Goal: Complete application form: Complete application form

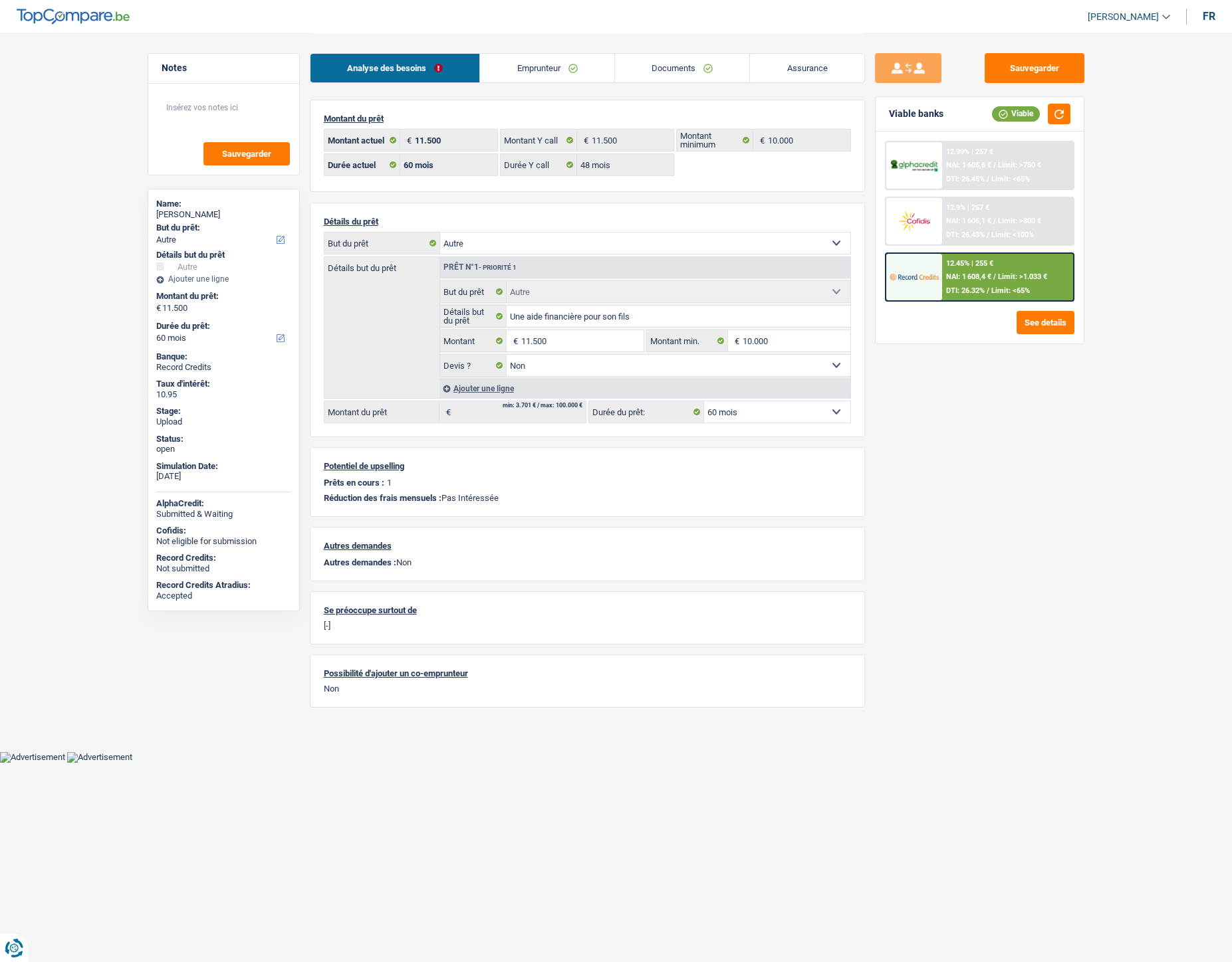
select select "other"
select select "60"
select select "48"
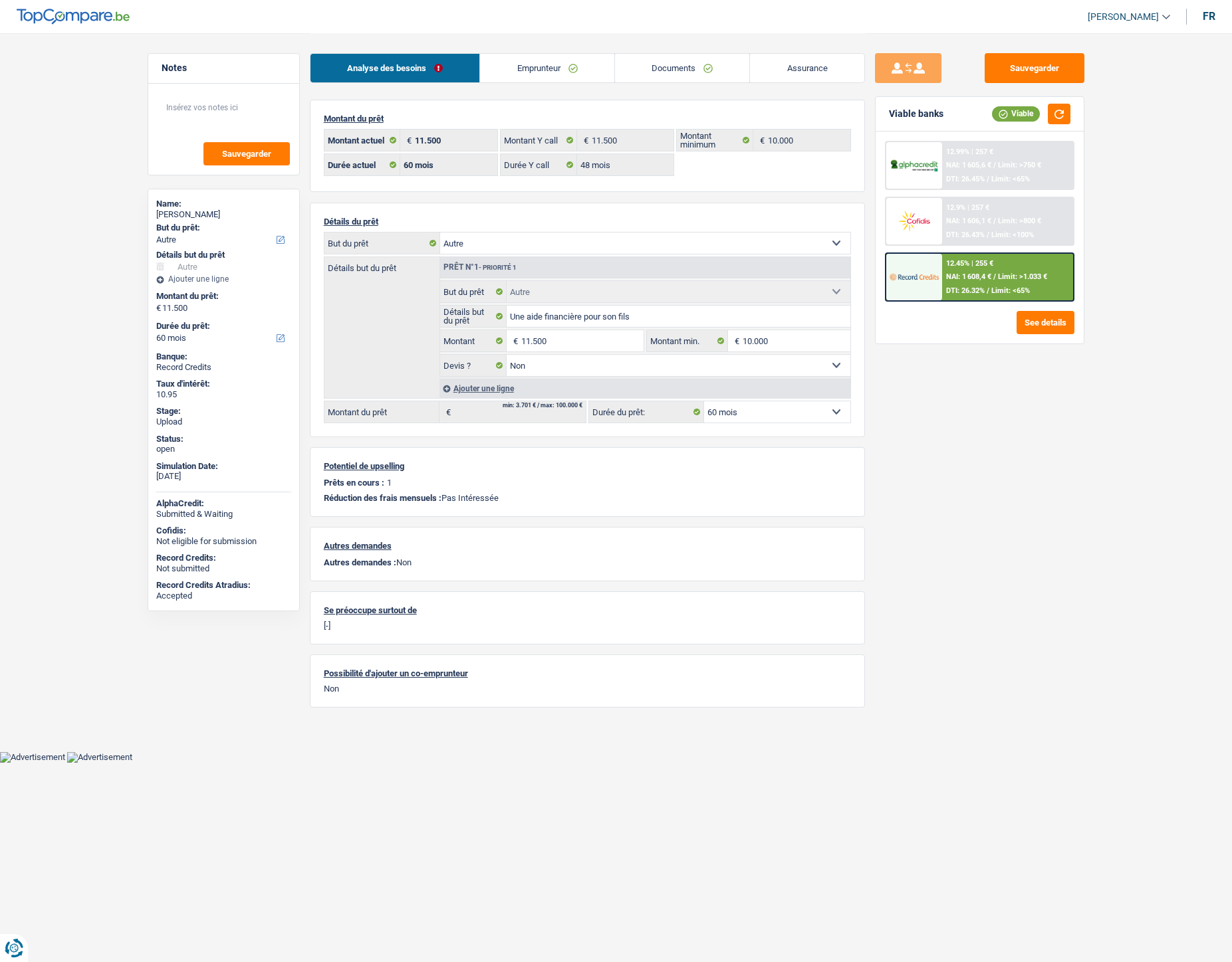
select select "other"
select select "false"
select select "60"
select select "32"
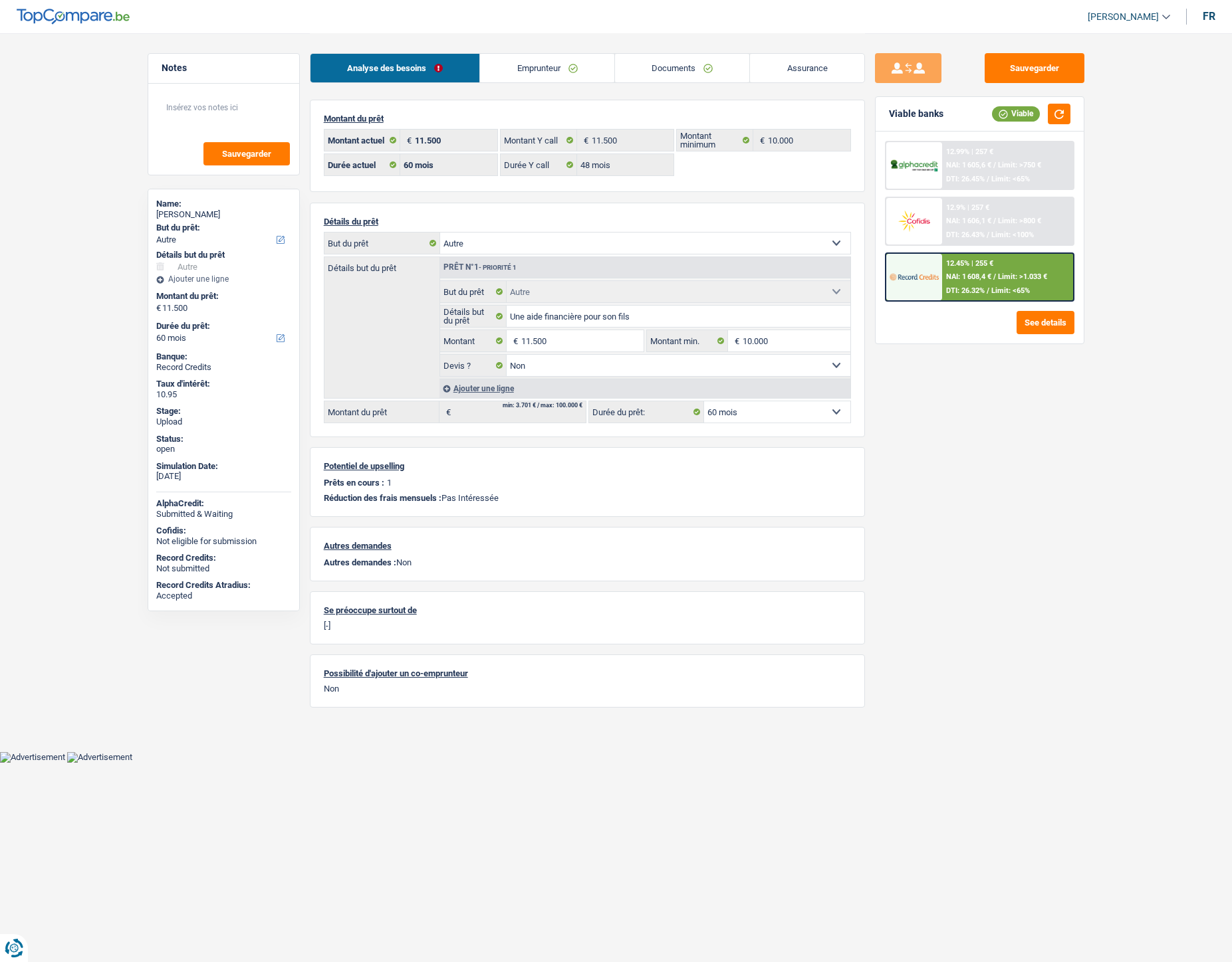
select select "divorced"
drag, startPoint x: 0, startPoint y: 0, endPoint x: 510, endPoint y: 67, distance: 514.4
click at [510, 67] on link "Emprunteur" at bounding box center [547, 68] width 134 height 29
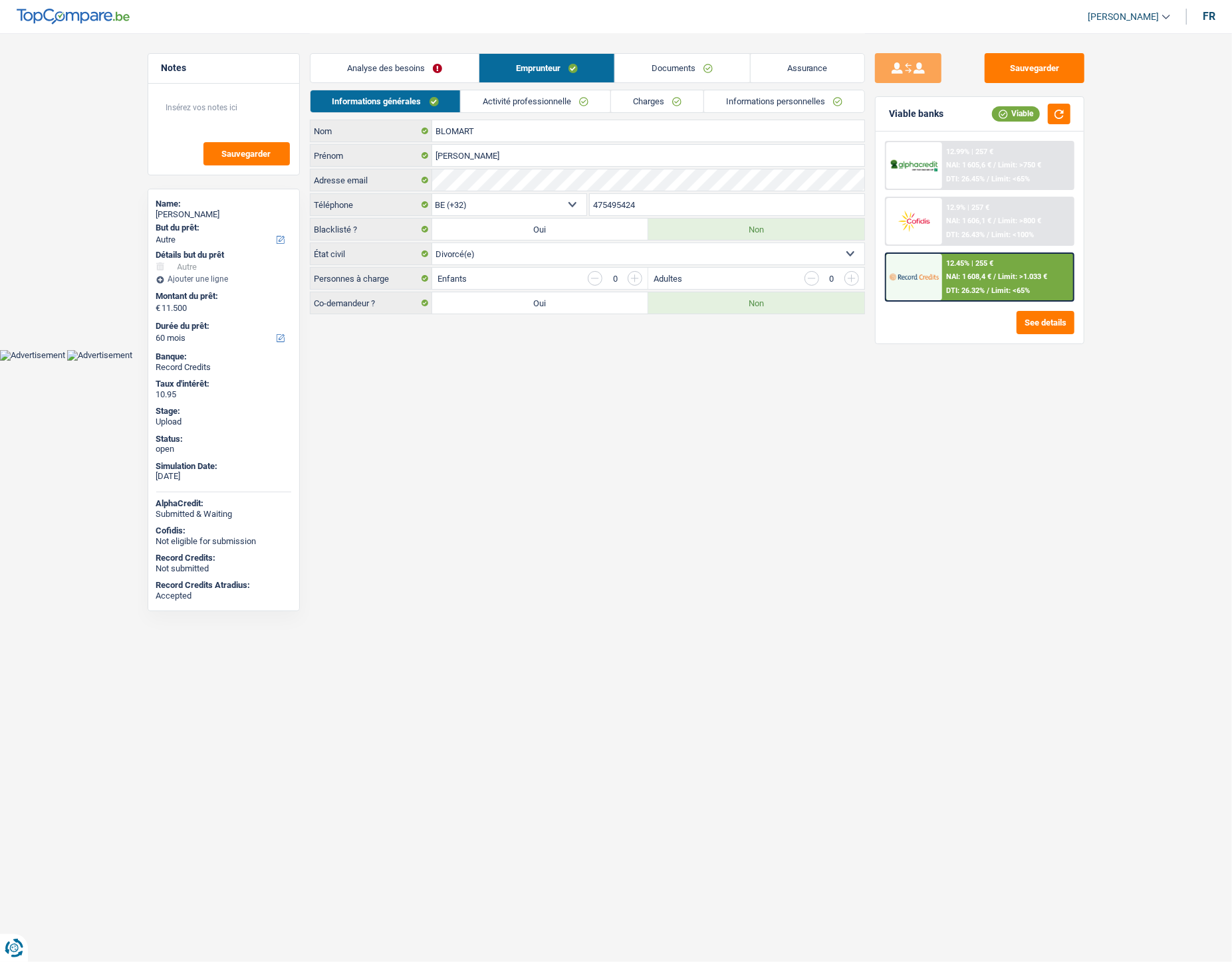
click at [781, 103] on link "Informations personnelles" at bounding box center [784, 101] width 160 height 22
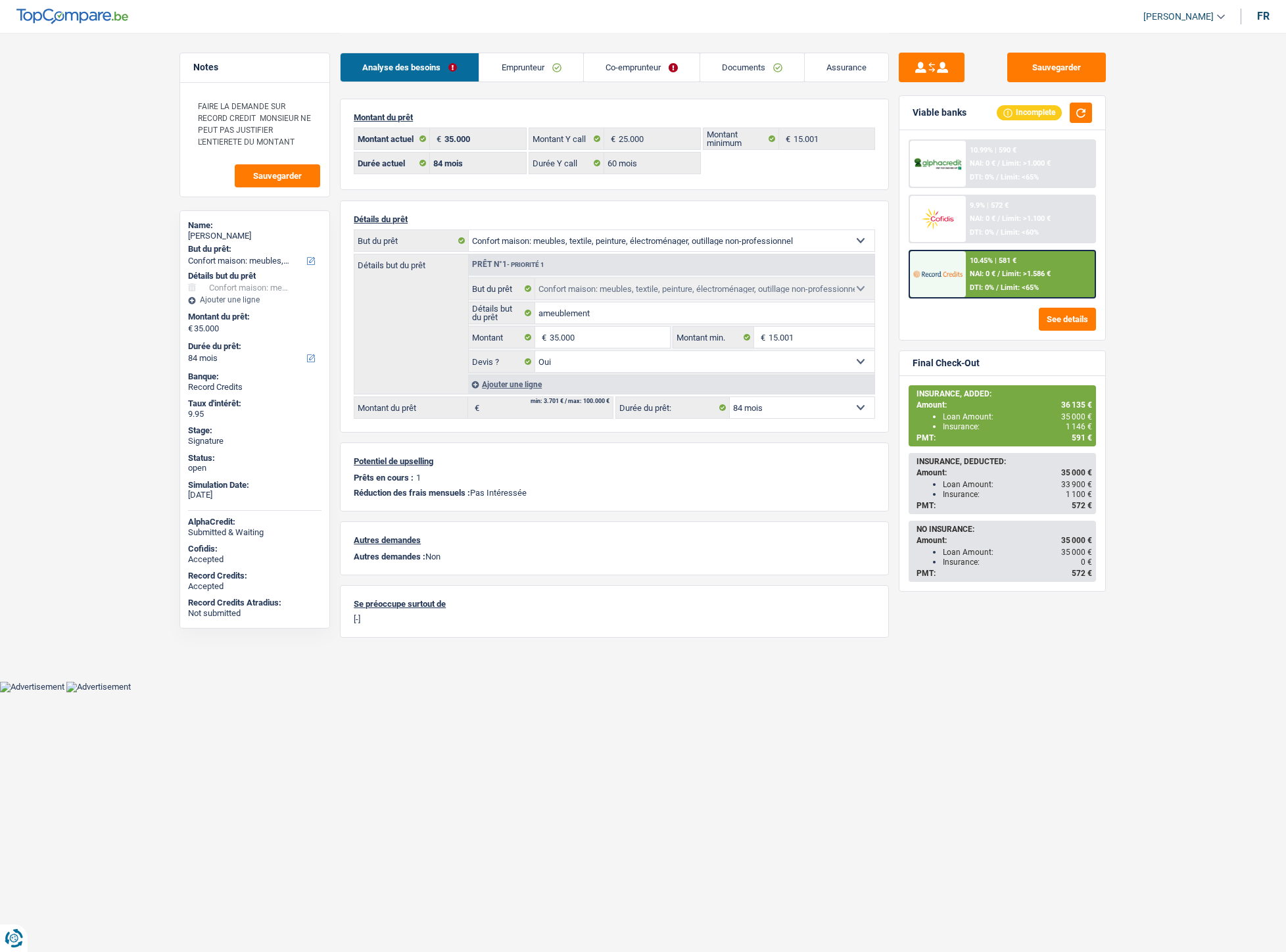
select select "household"
select select "84"
select select "60"
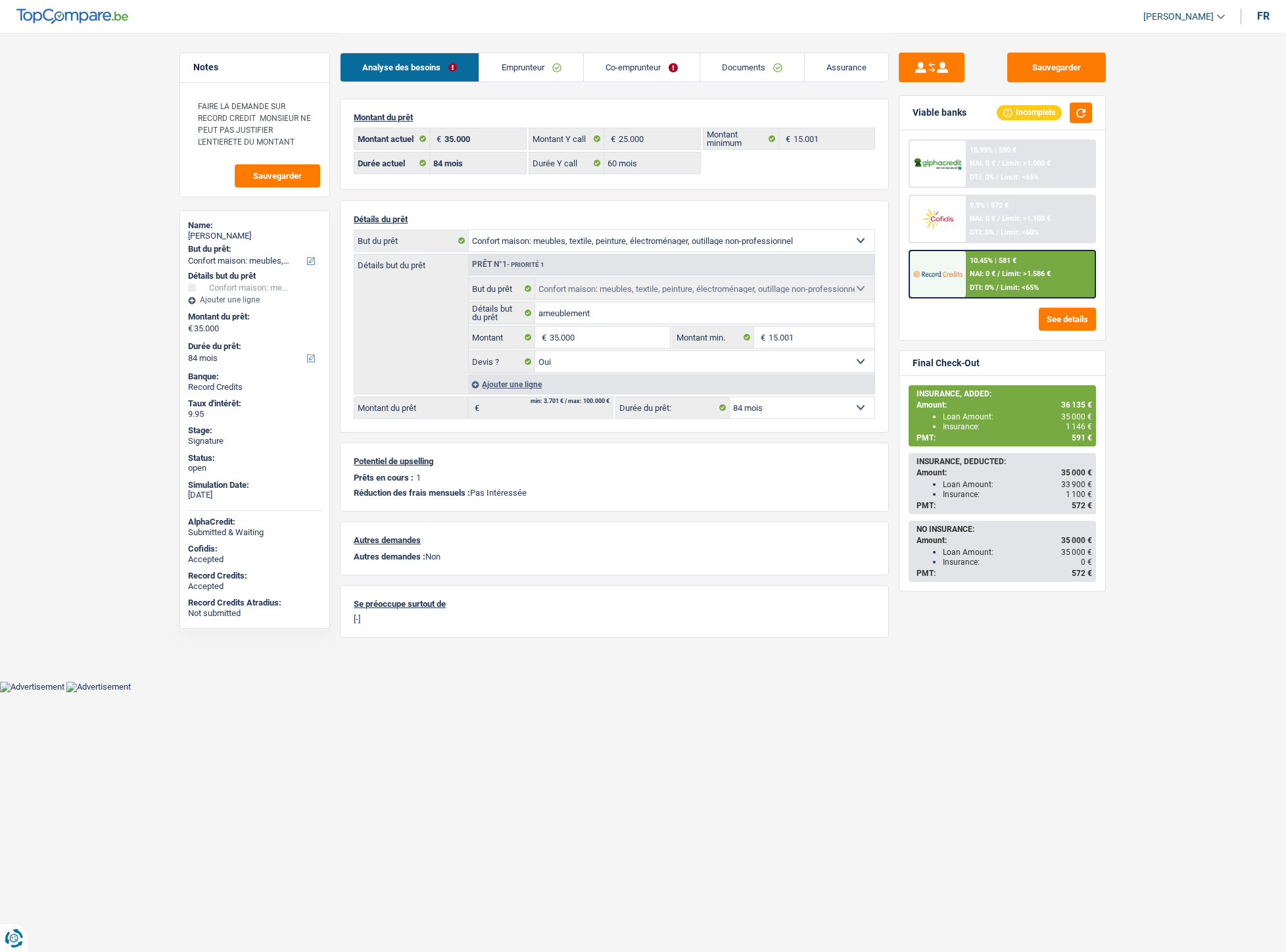
select select "household"
select select "yes"
select select "84"
click at [535, 72] on link "Emprunteur" at bounding box center [531, 67] width 103 height 28
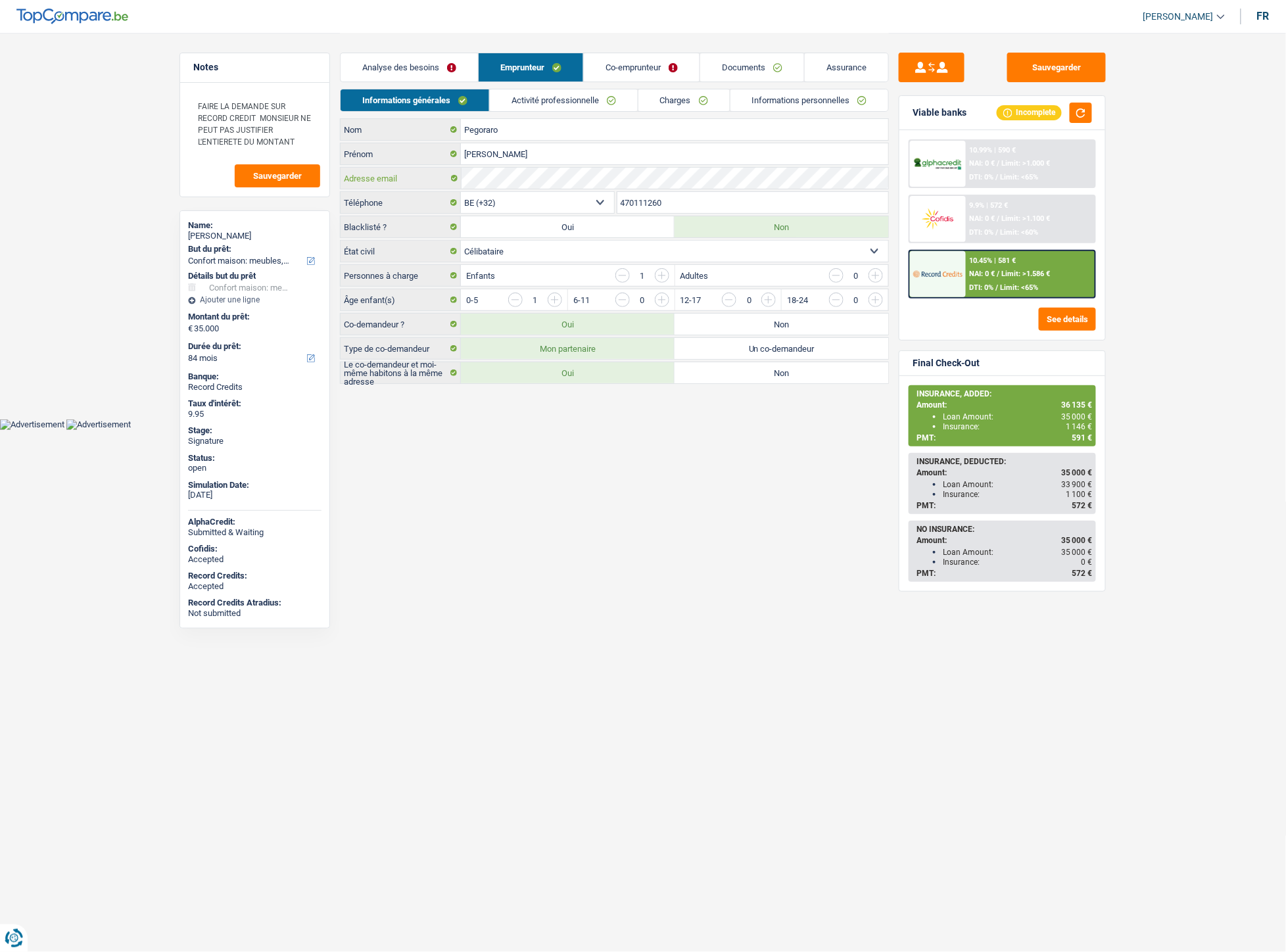
click at [449, 179] on div "Adresse email" at bounding box center [614, 178] width 548 height 21
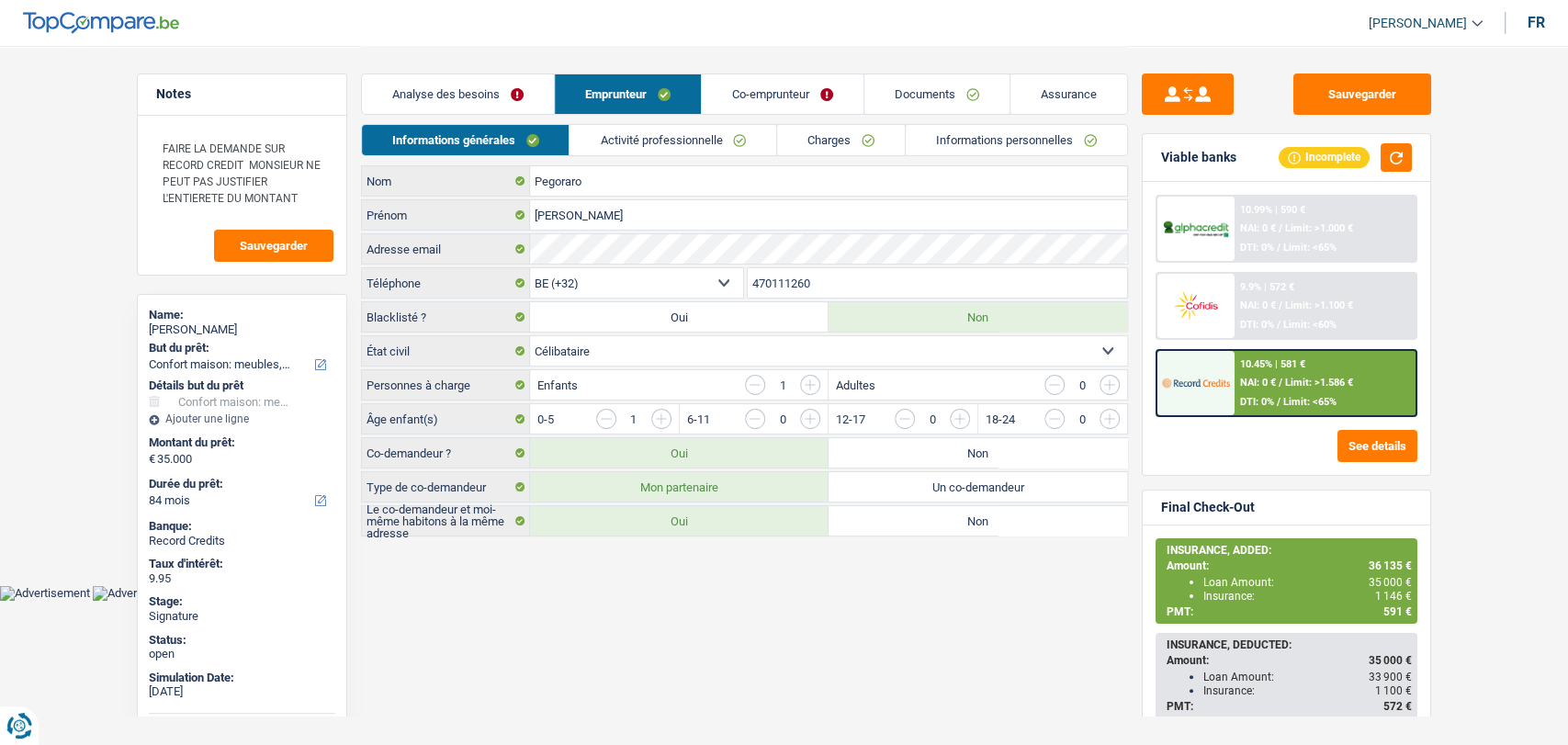
click at [937, 85] on link "Documents" at bounding box center [937, 94] width 146 height 40
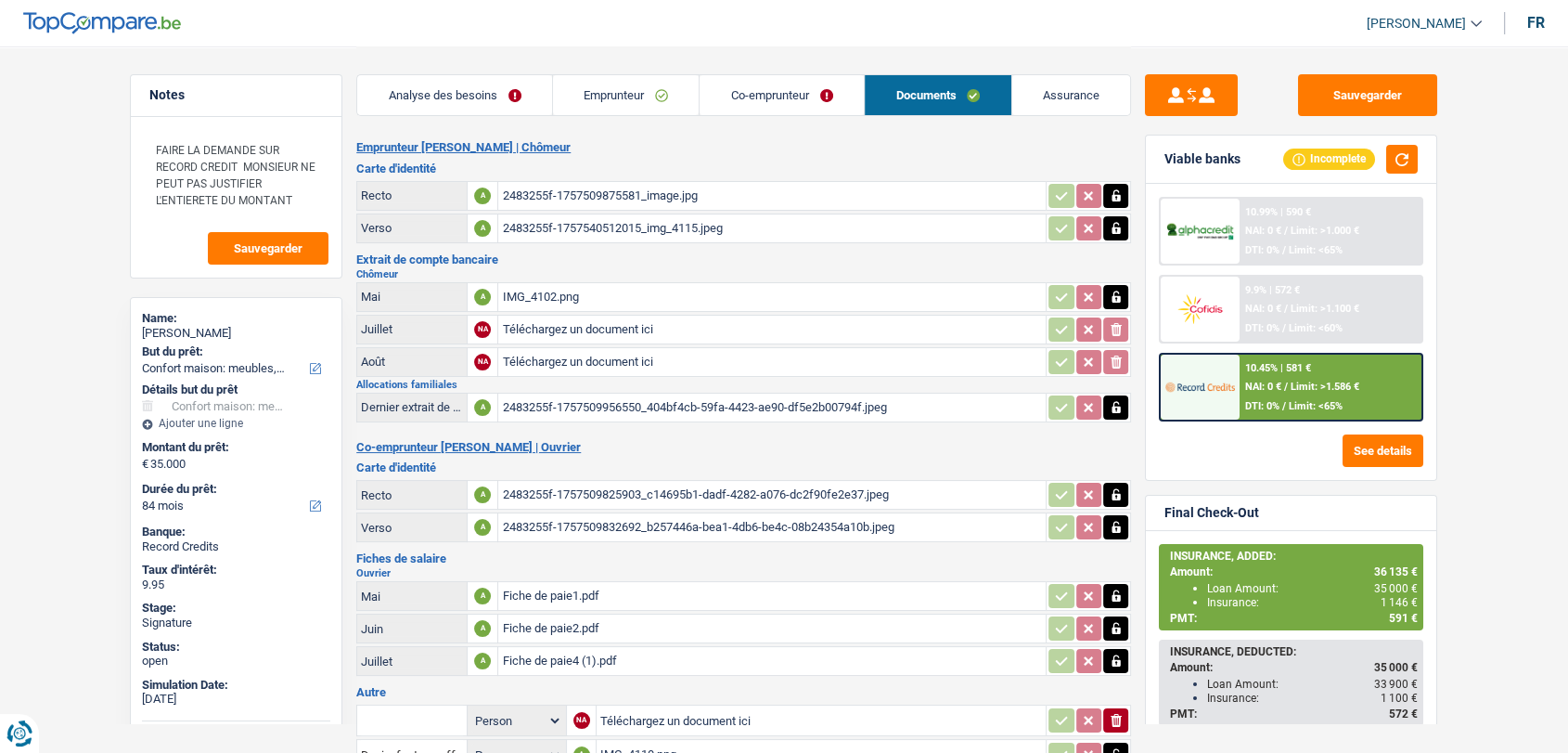
scroll to position [136, 0]
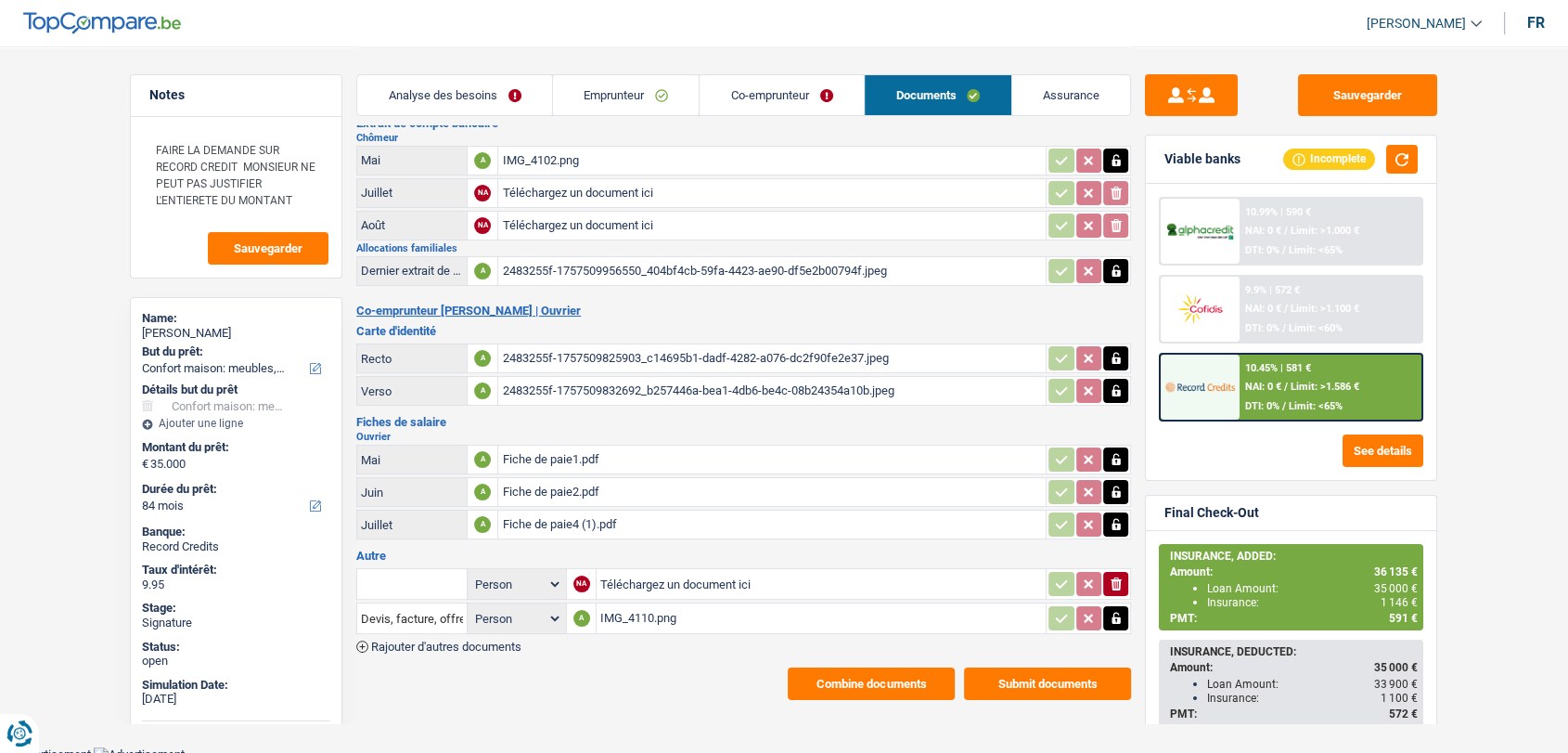
click at [410, 640] on span "Rajouter d'autres documents" at bounding box center [446, 646] width 150 height 12
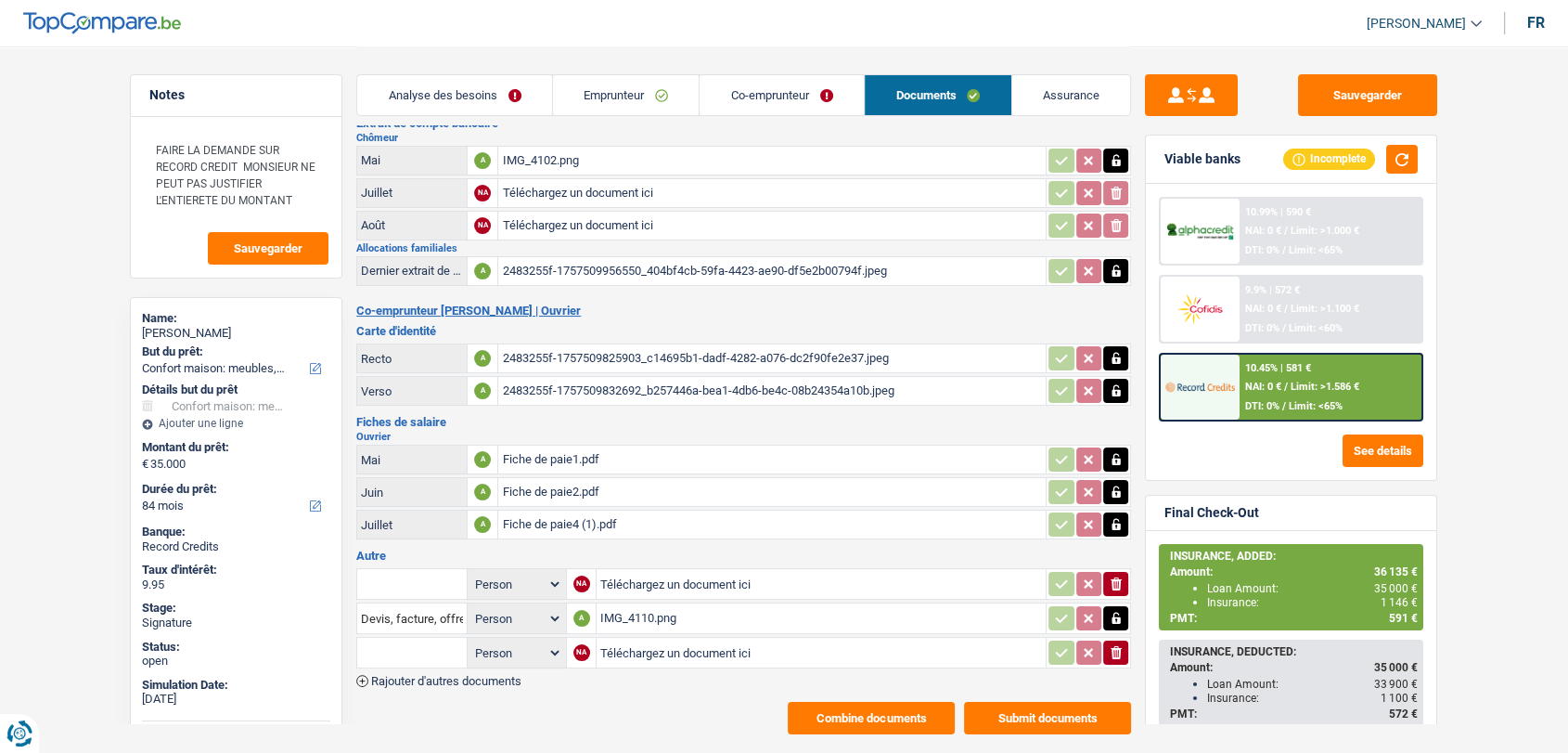
click at [475, 675] on span "Rajouter d'autres documents" at bounding box center [446, 680] width 150 height 12
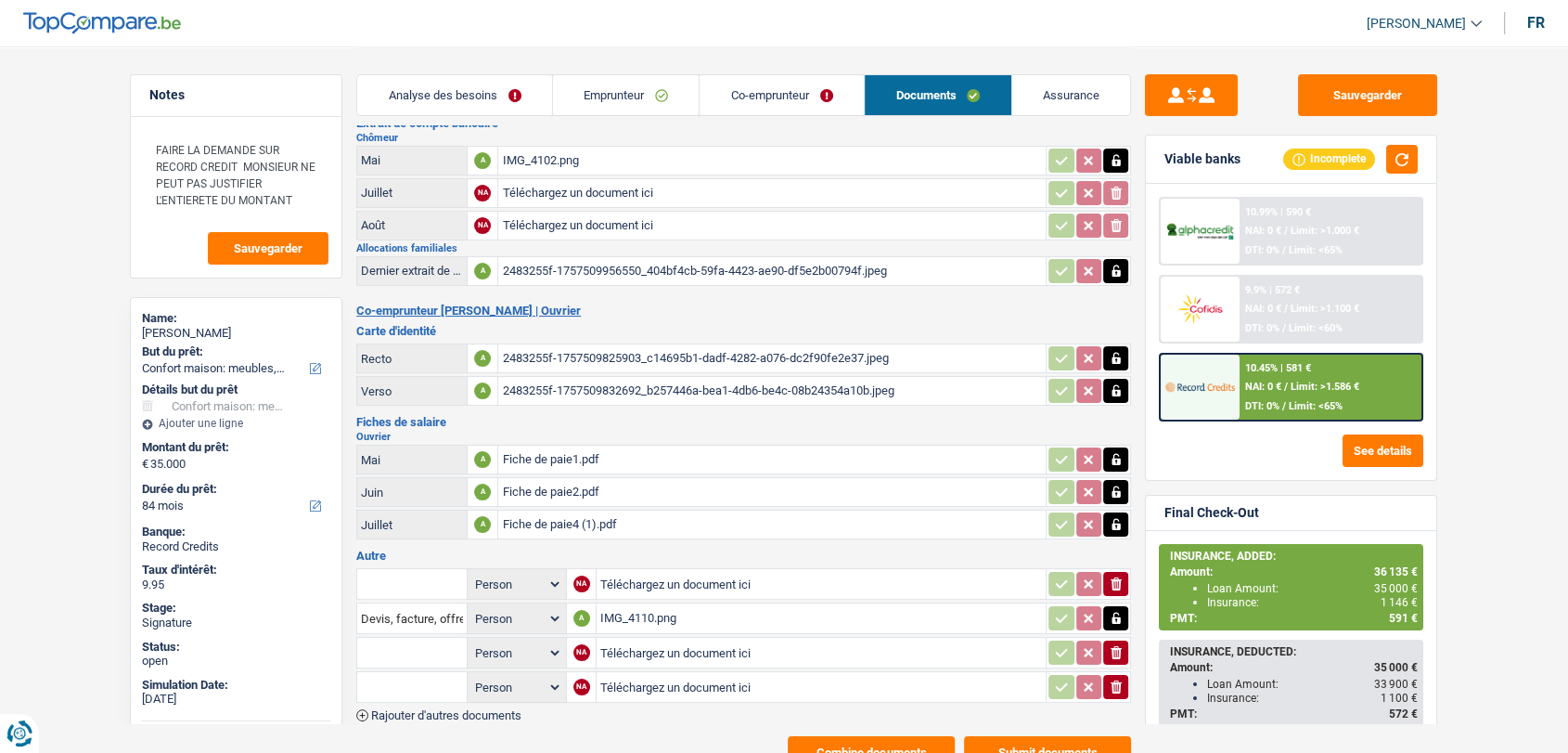
click at [662, 648] on input "Téléchargez un document ici" at bounding box center [821, 652] width 442 height 27
type input "C:\fakepath\IKEA.pdf"
click at [732, 678] on input "Téléchargez un document ici" at bounding box center [821, 686] width 443 height 27
type input "C:\fakepath\Fiche de paie août giu .pdf"
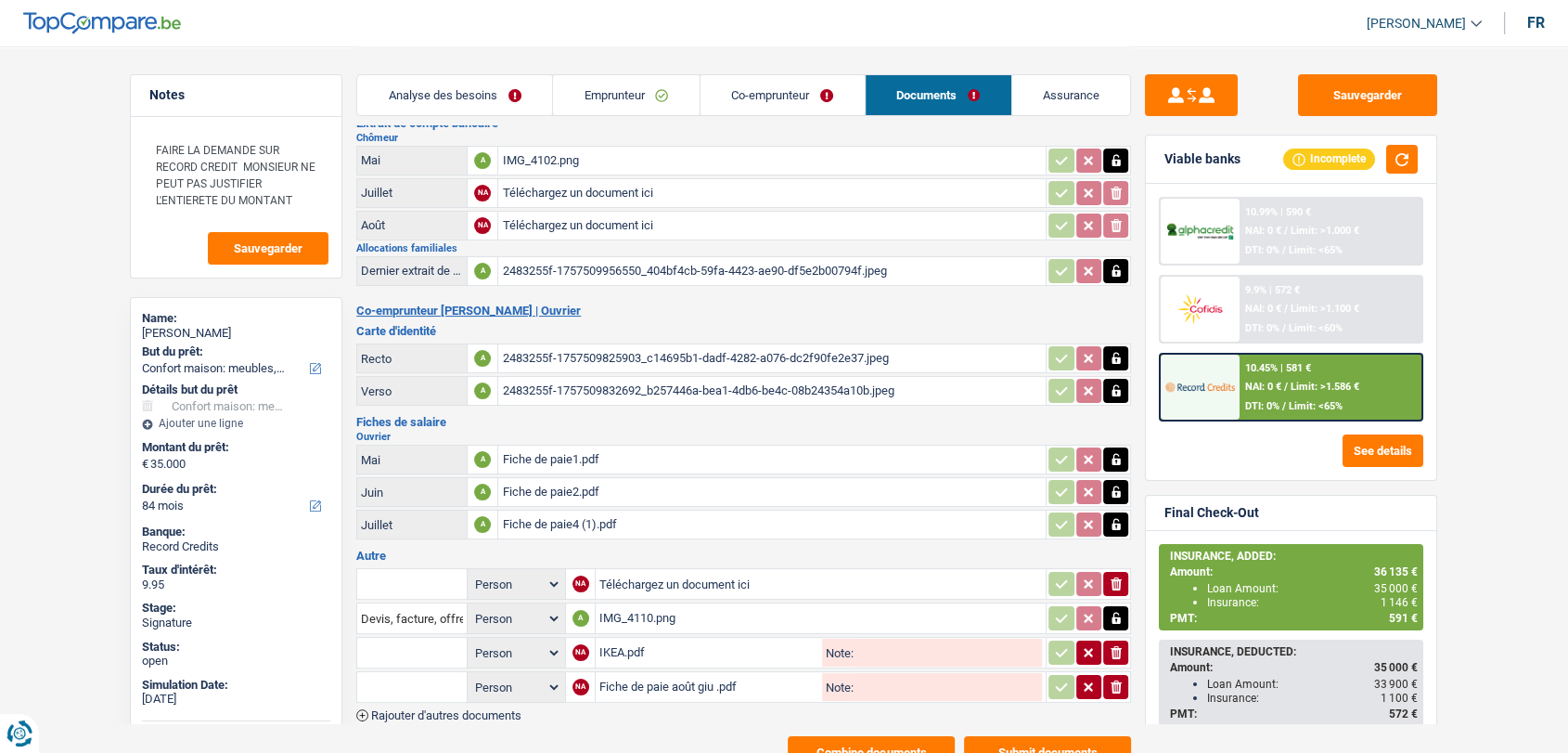
scroll to position [204, 0]
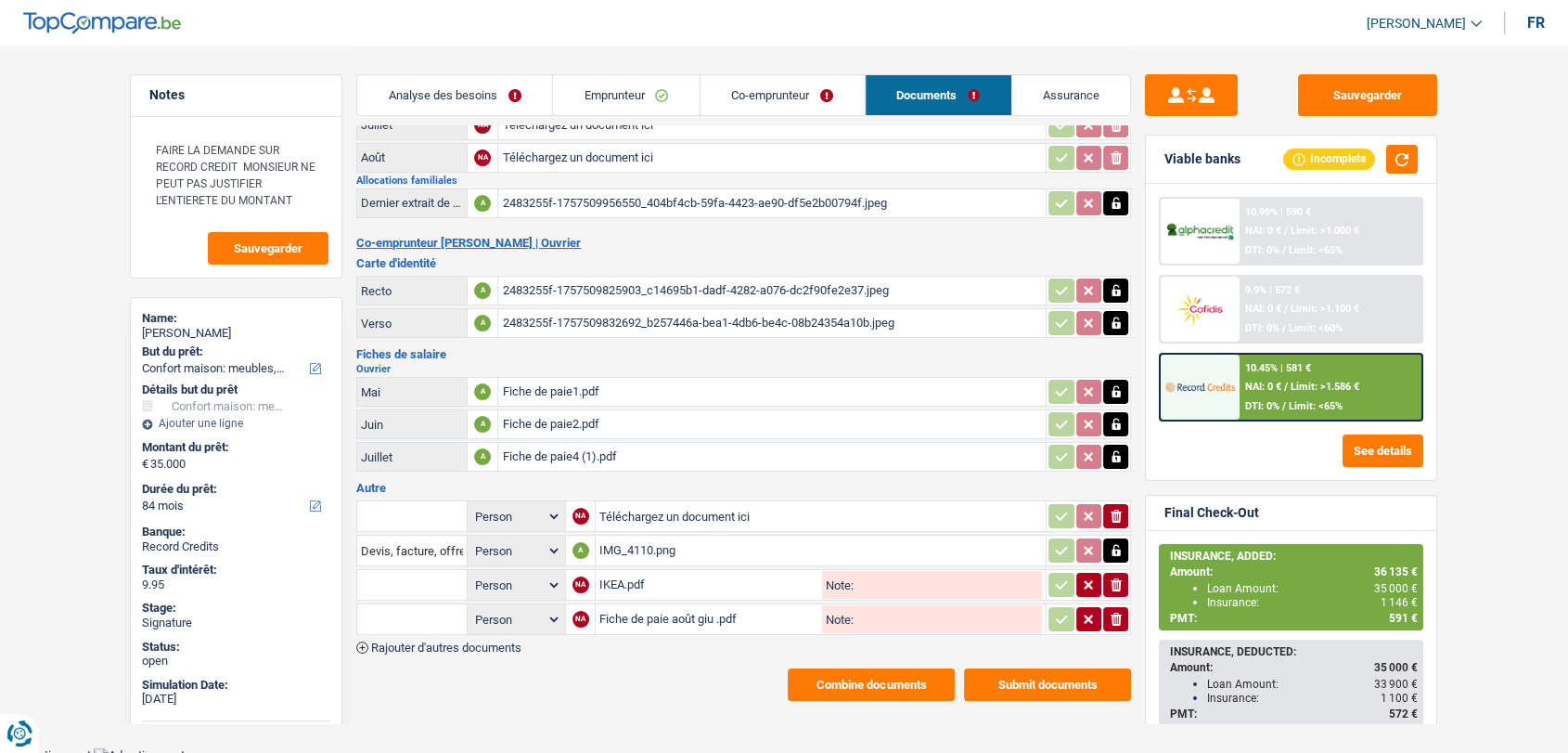
click at [427, 577] on input "text" at bounding box center [412, 584] width 102 height 29
click at [419, 610] on li "Devis, facture, offre, bon de commande" at bounding box center [479, 622] width 226 height 24
type input "Devis, facture, offre, bon de commande"
click at [404, 609] on input "text" at bounding box center [412, 619] width 102 height 29
type input "a"
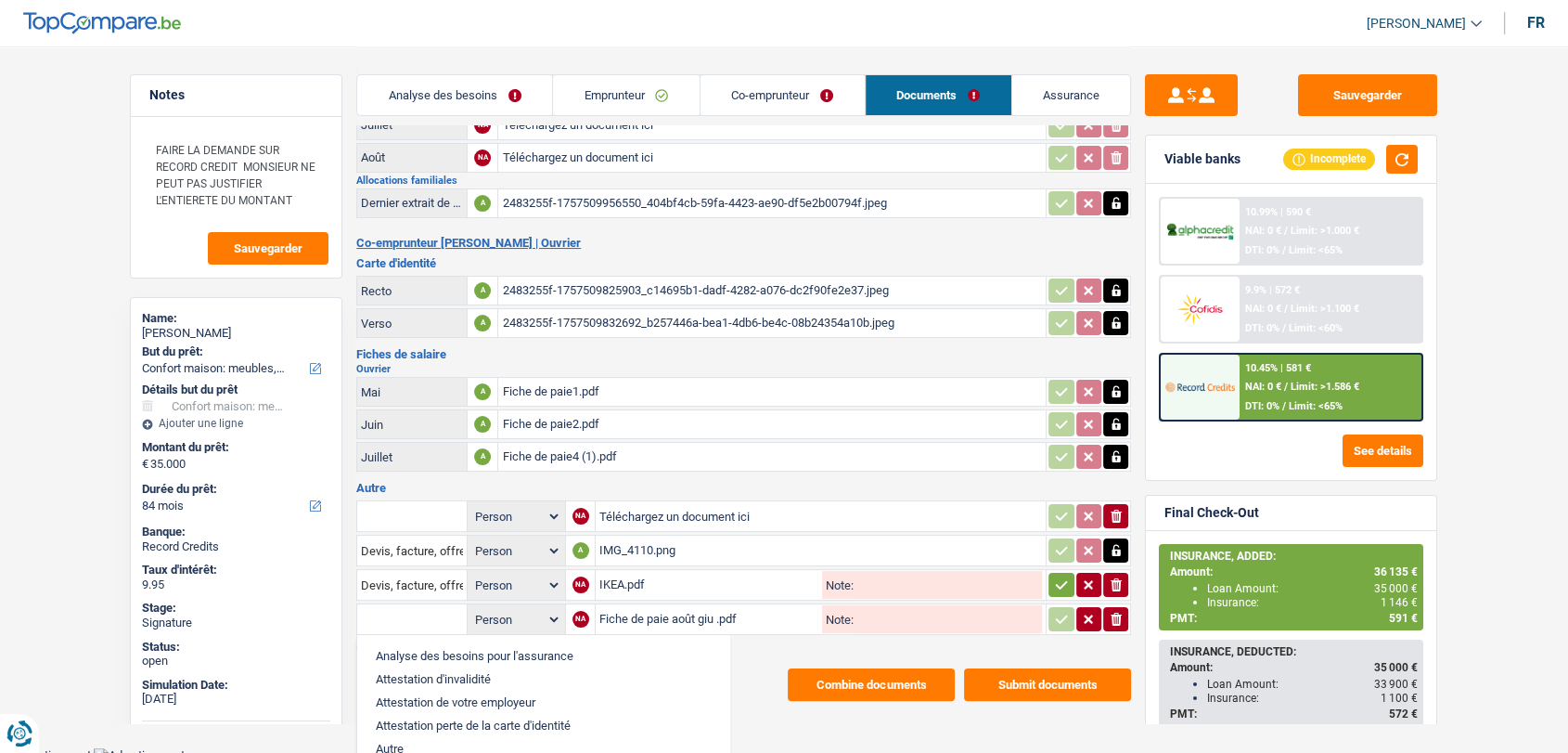
type input "3"
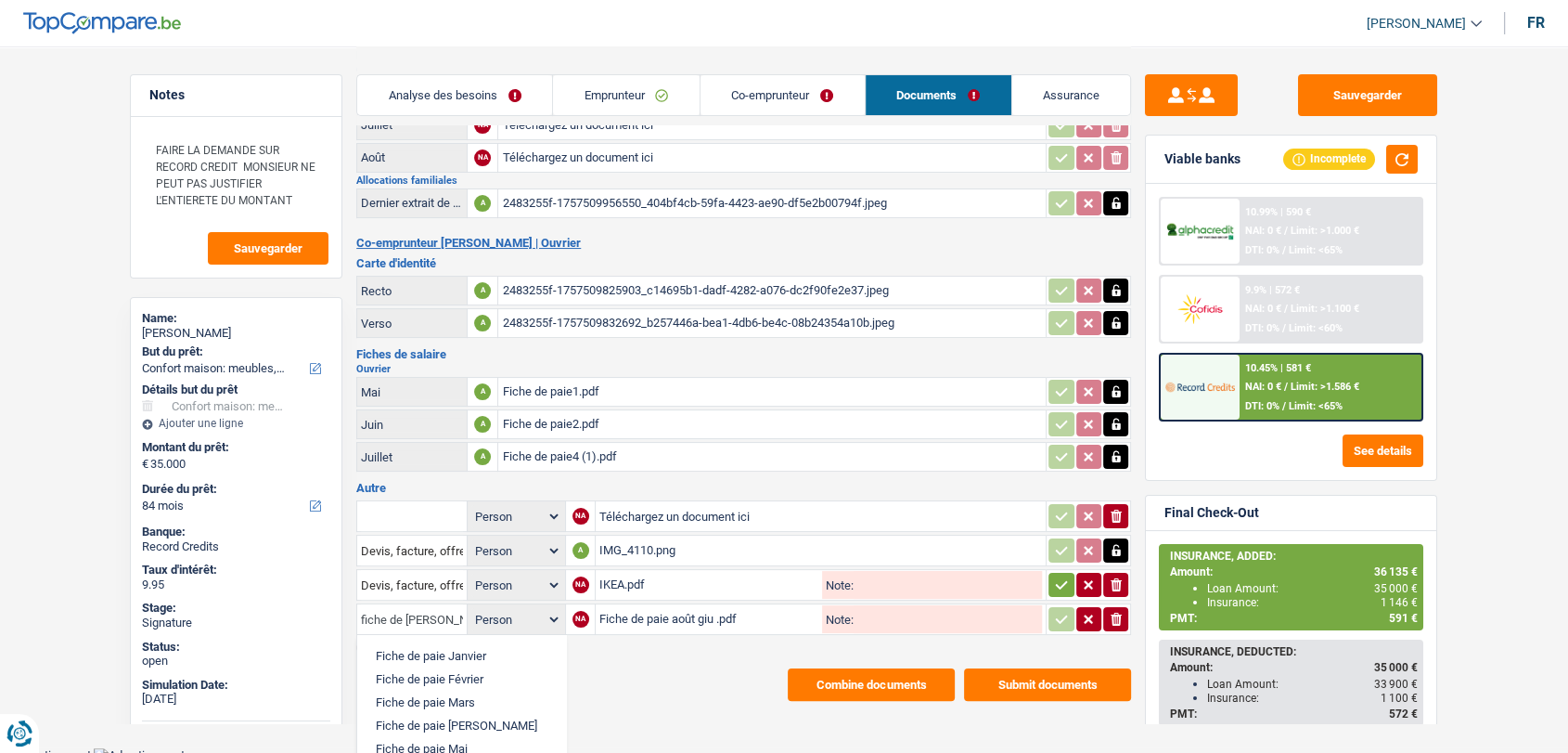
scroll to position [291, 0]
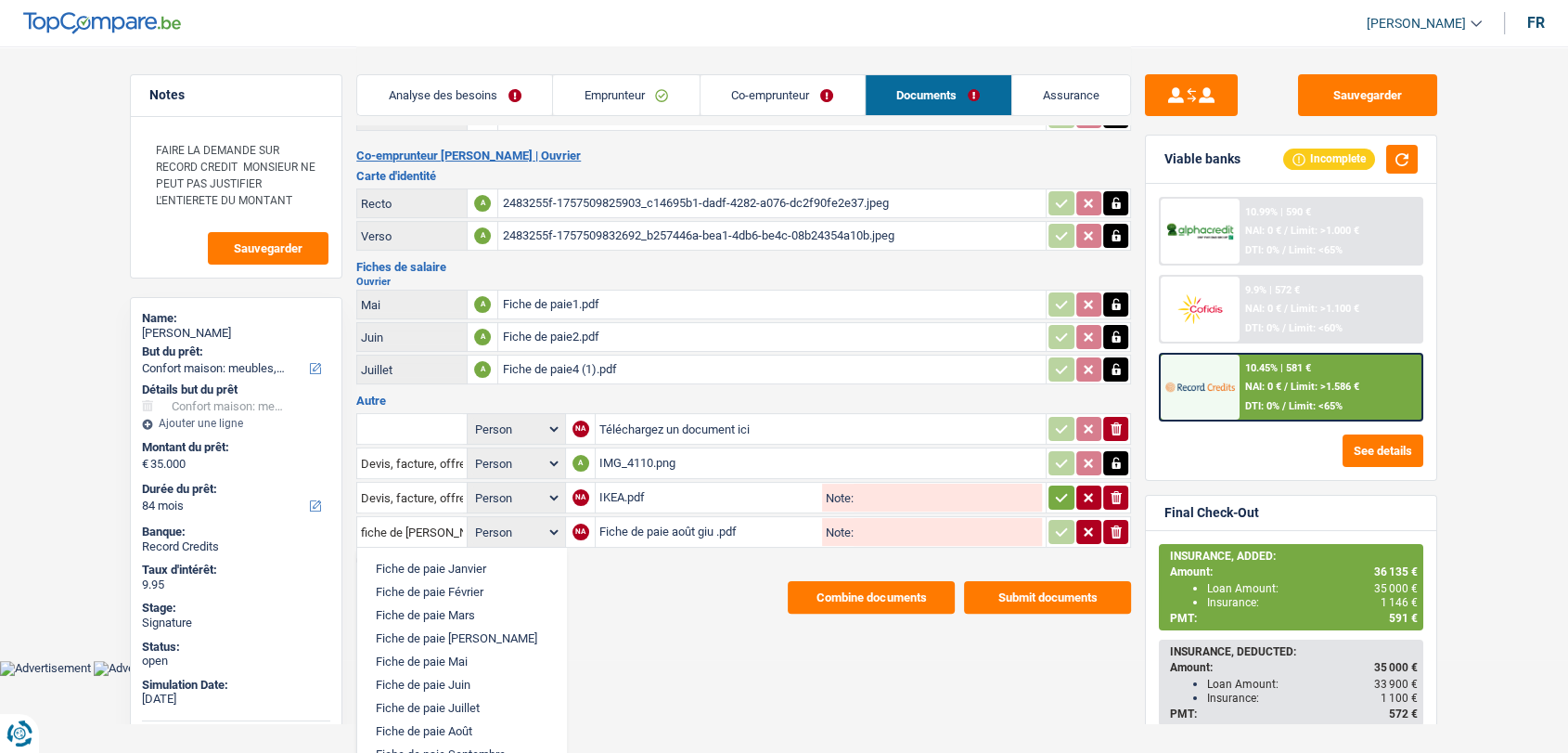
drag, startPoint x: 466, startPoint y: 726, endPoint x: 475, endPoint y: 710, distance: 18.4
click at [475, 710] on ul "Fiche de paie Janvier Fiche de paie Février Fiche de paie Mars Fiche de paie Av…" at bounding box center [462, 655] width 211 height 216
drag, startPoint x: 445, startPoint y: 729, endPoint x: 464, endPoint y: 727, distance: 19.1
click at [464, 727] on li "Fiche de paie Août" at bounding box center [462, 731] width 190 height 24
type input "Fiche de paie Août"
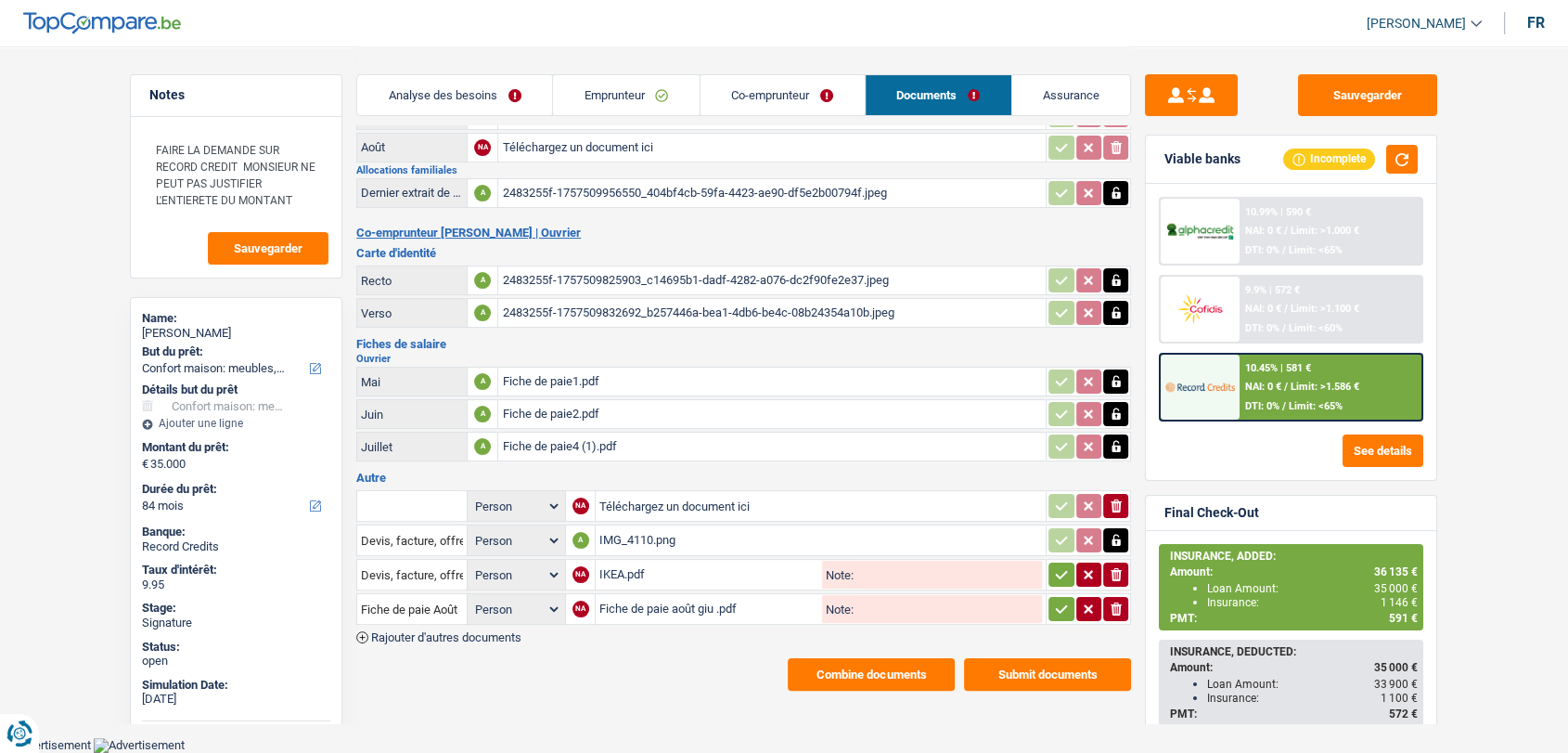
scroll to position [204, 0]
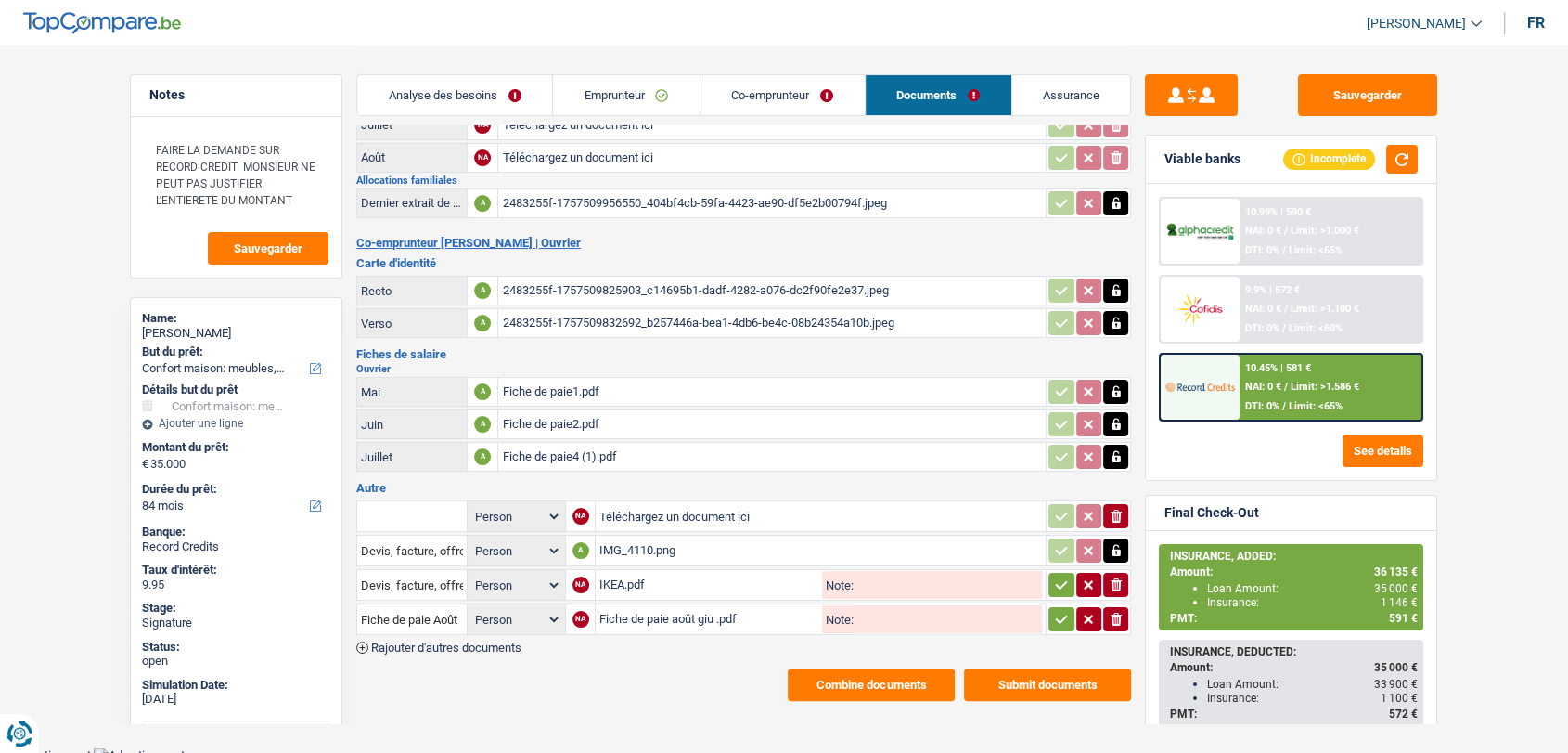
click at [464, 727] on main "Notes FAIRE LA DEMANDE SUR RECORD CREDIT MONSIEUR NE PEUT PAS JUSTIFIER L'ENTIE…" at bounding box center [784, 272] width 1568 height 952
click at [1054, 576] on icon "button" at bounding box center [1061, 584] width 15 height 19
click at [1064, 612] on icon "button" at bounding box center [1061, 619] width 15 height 19
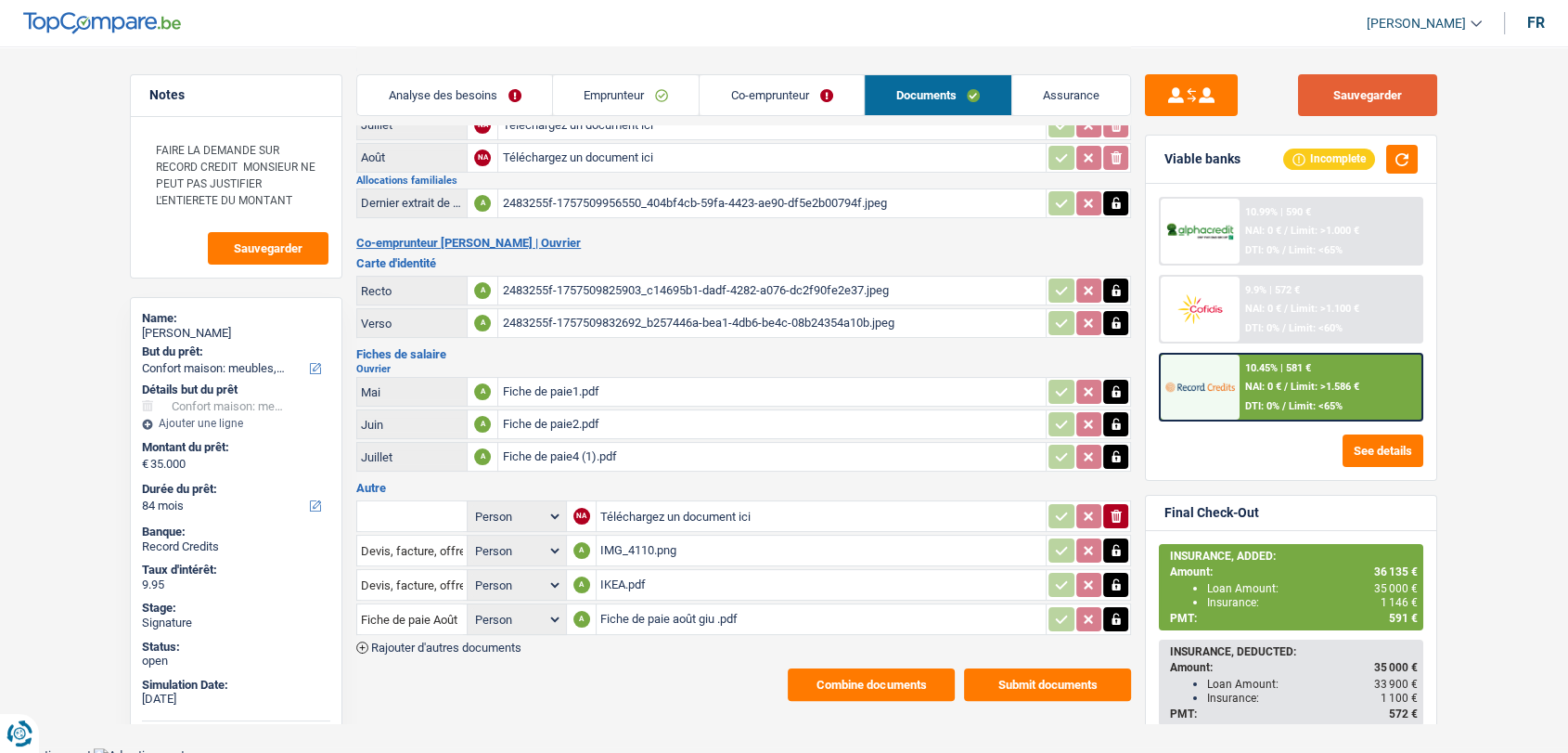
click at [1374, 95] on button "Sauvegarder" at bounding box center [1368, 95] width 139 height 42
click at [1345, 96] on button "Sauvegarder" at bounding box center [1368, 95] width 139 height 42
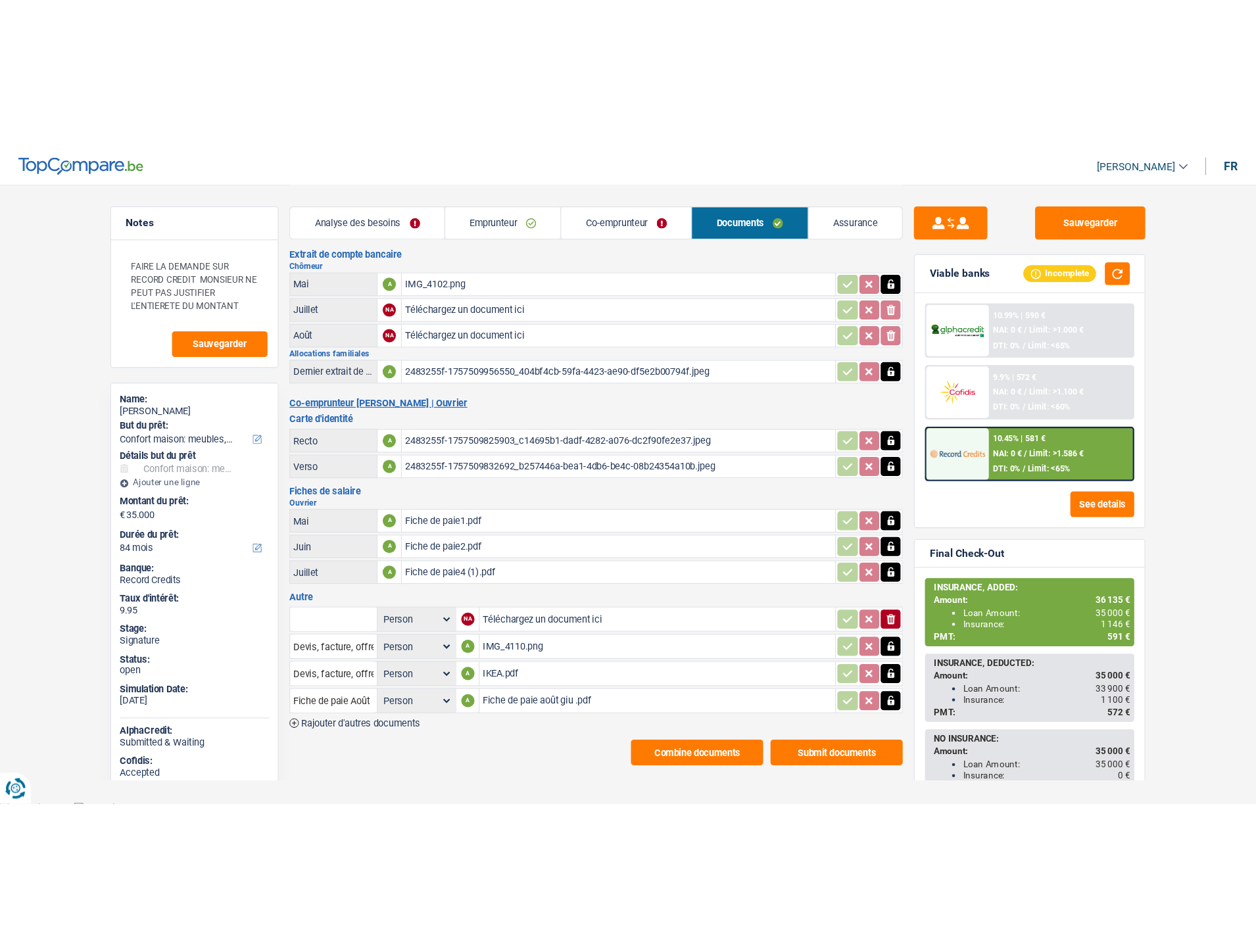
scroll to position [0, 0]
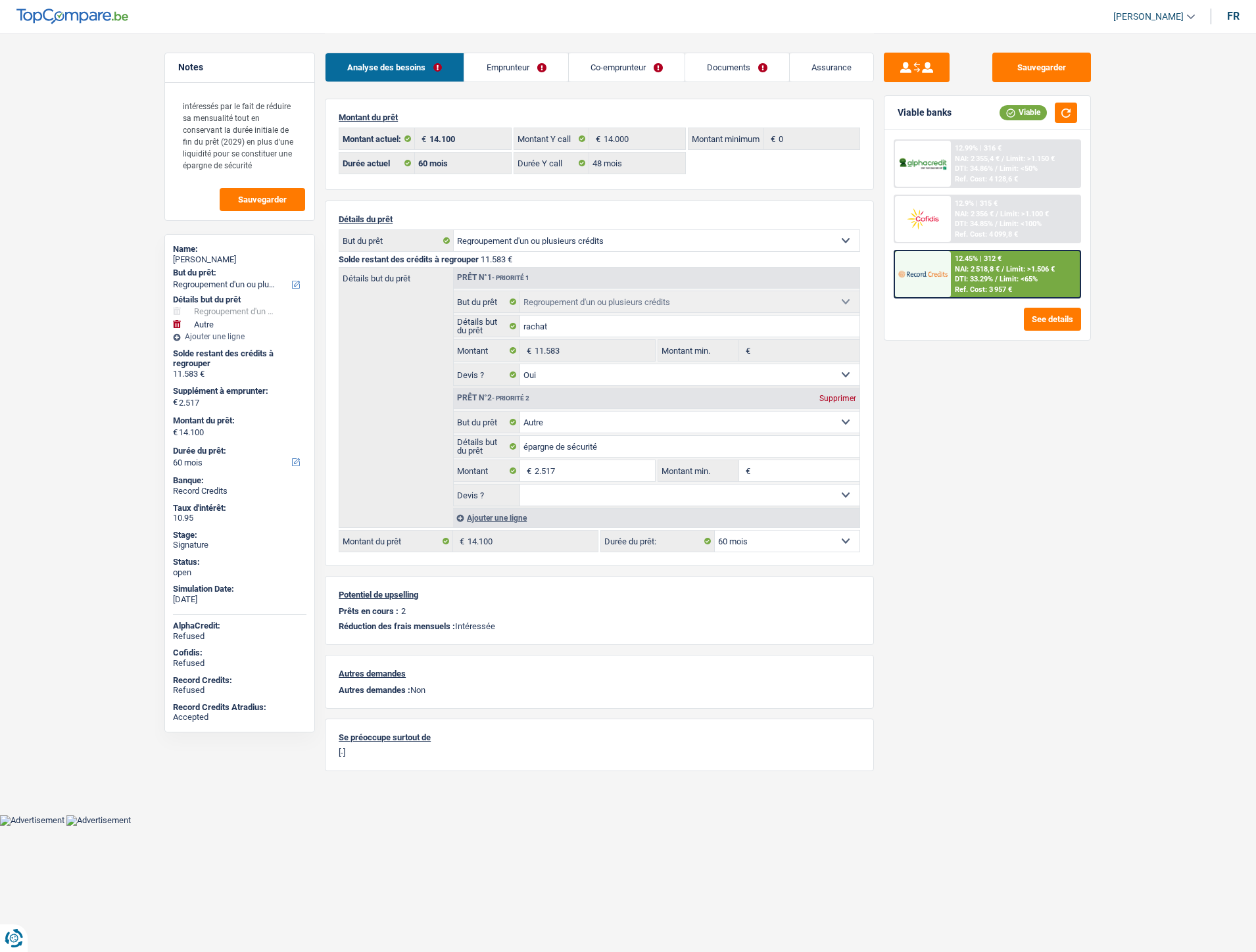
select select "refinancing"
select select "other"
select select "60"
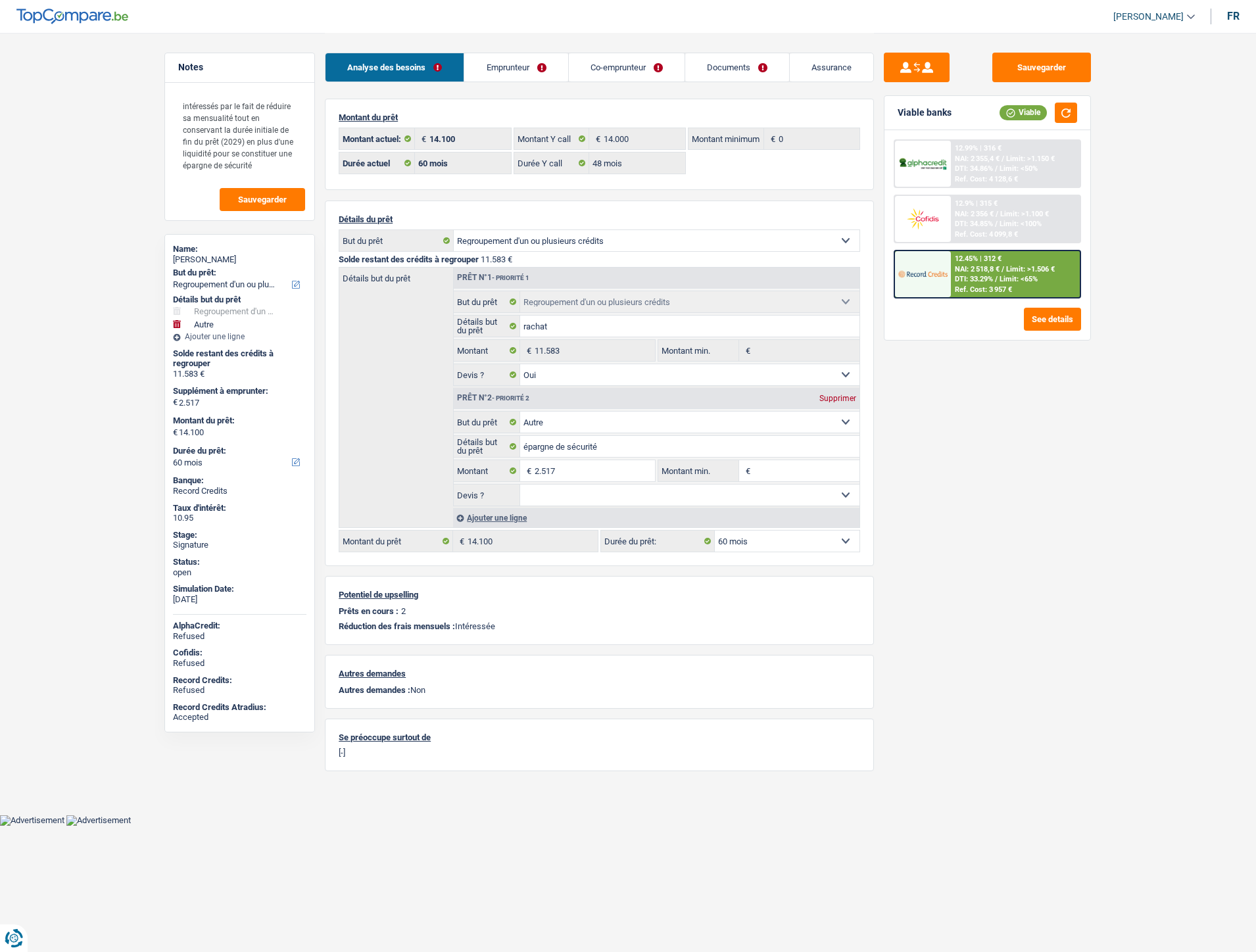
select select "48"
select select "refinancing"
select select "yes"
select select "other"
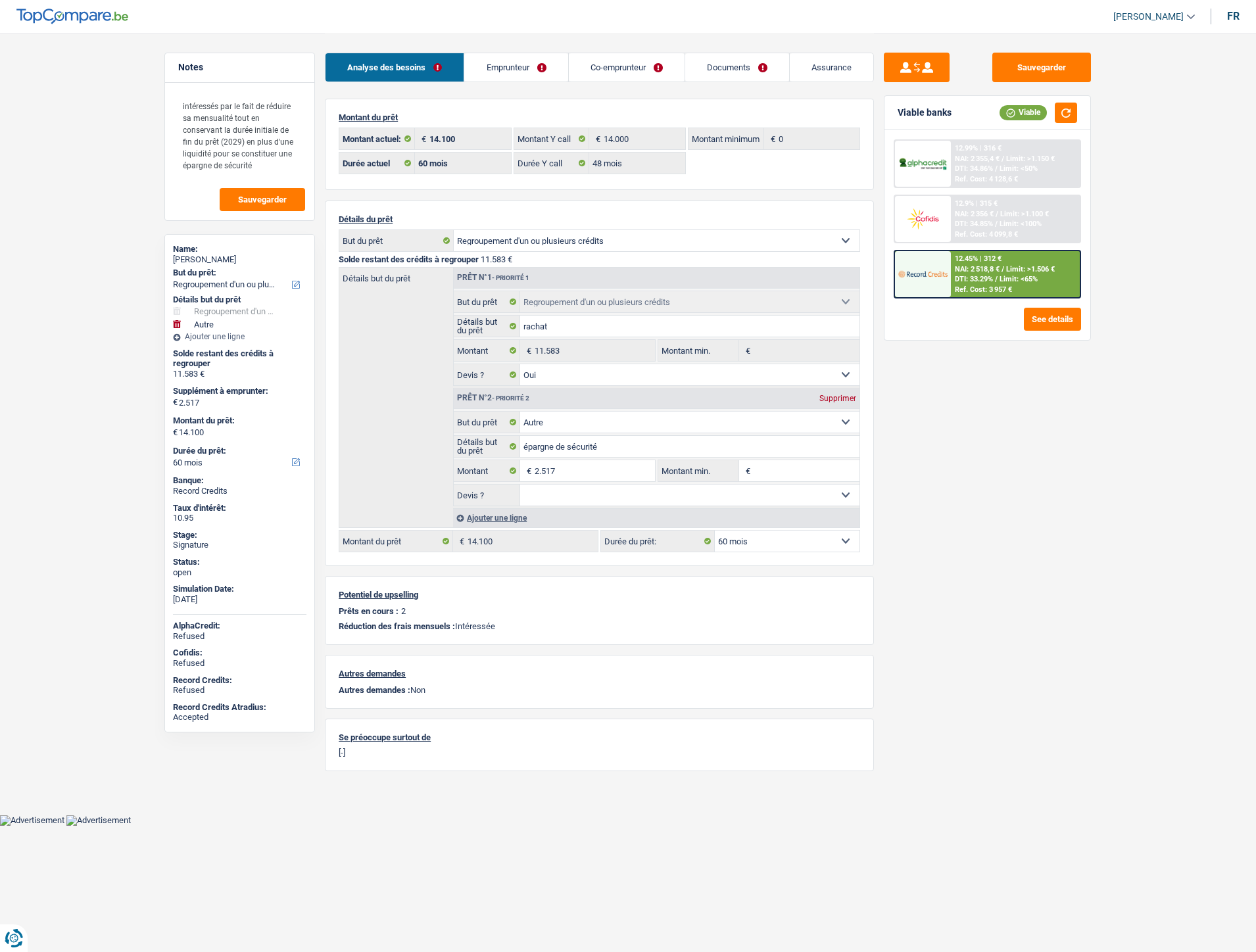
select select "60"
click at [529, 69] on link "Emprunteur" at bounding box center [515, 67] width 103 height 28
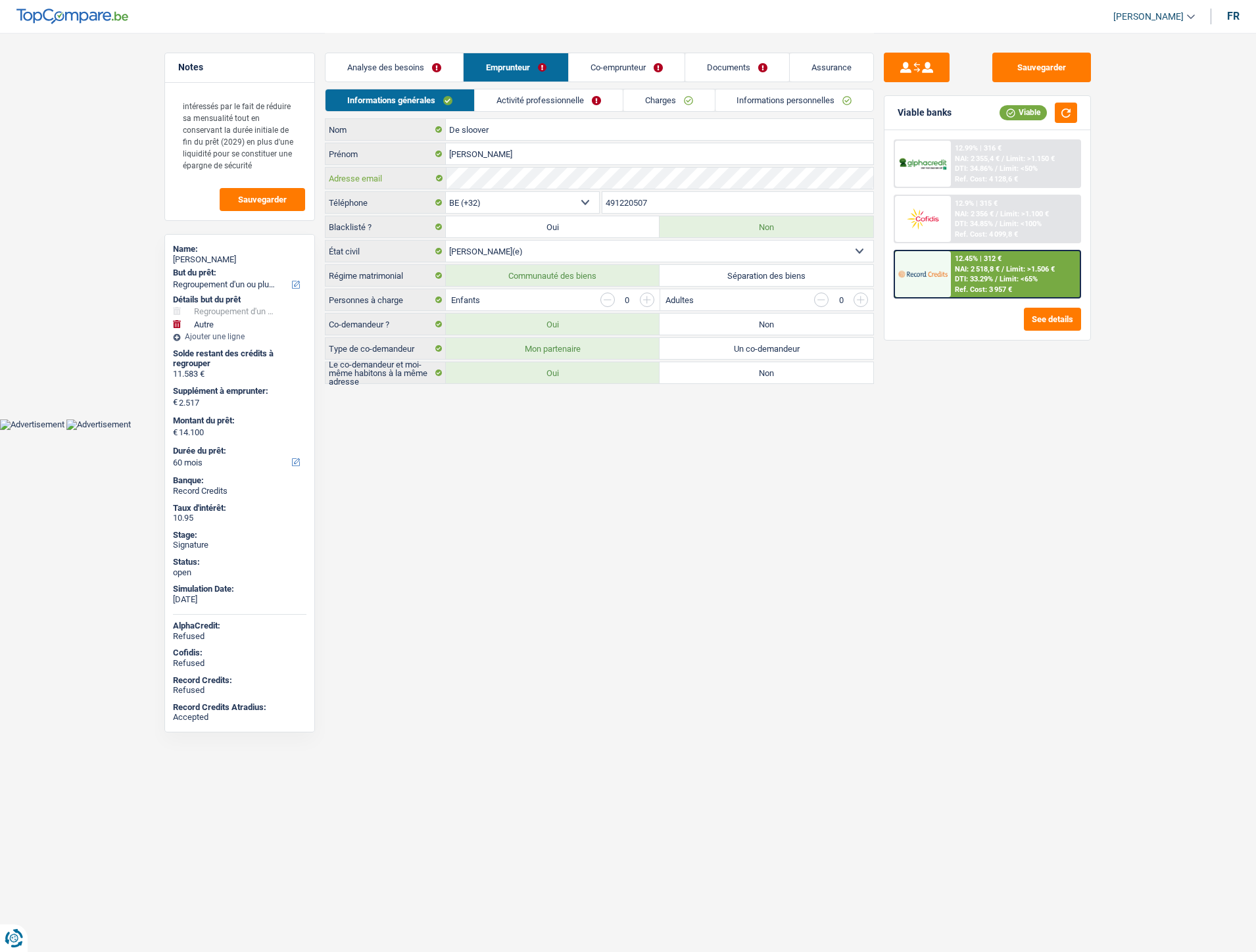
click at [444, 181] on div "Adresse email" at bounding box center [599, 178] width 548 height 21
click at [706, 64] on link "Documents" at bounding box center [737, 67] width 104 height 28
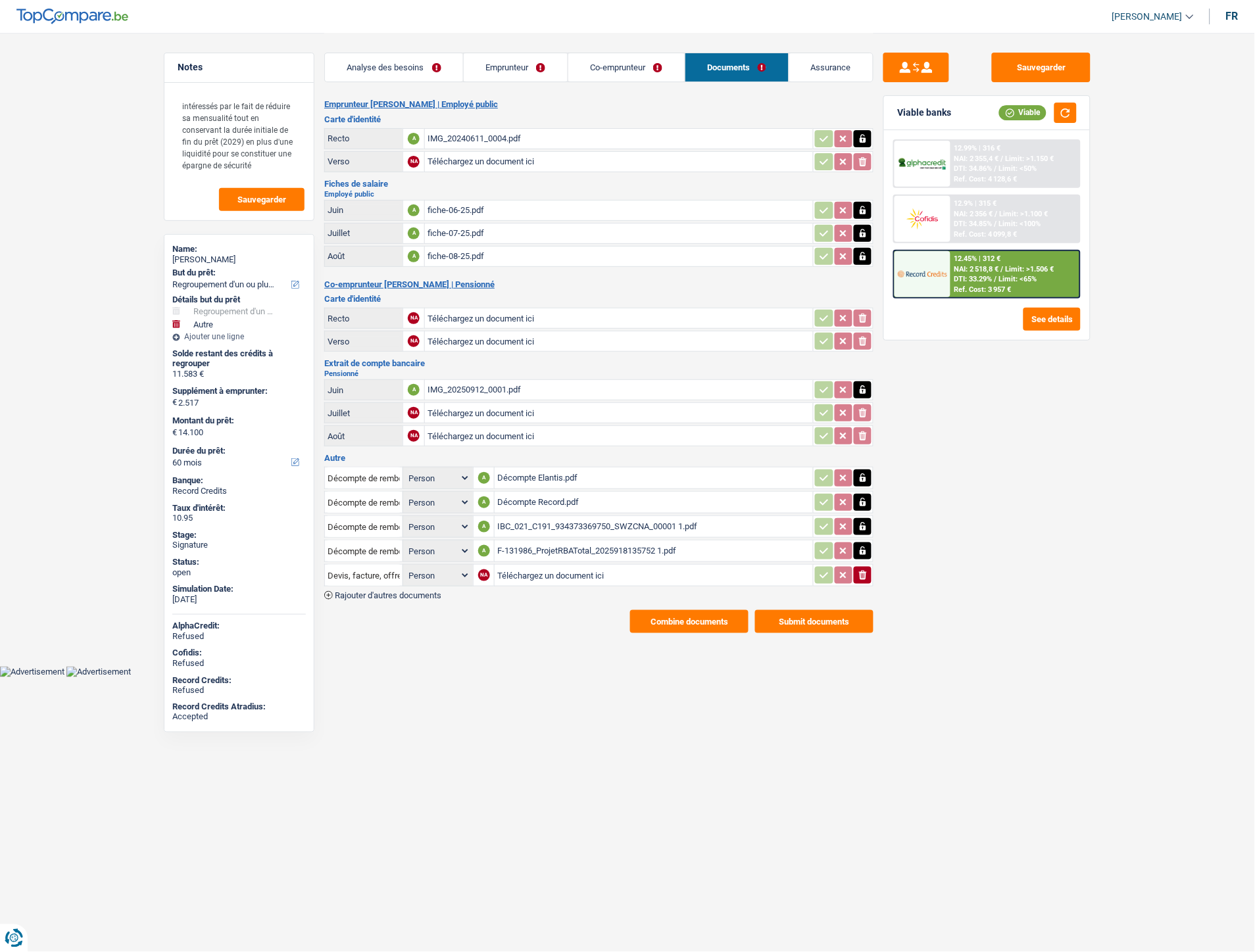
click at [543, 565] on input "Téléchargez un document ici" at bounding box center [654, 575] width 313 height 19
type input "C:\fakepath\IMG-20250919-WA0014.jpg"
click at [416, 591] on span "Rajouter d'autres documents" at bounding box center [388, 595] width 106 height 8
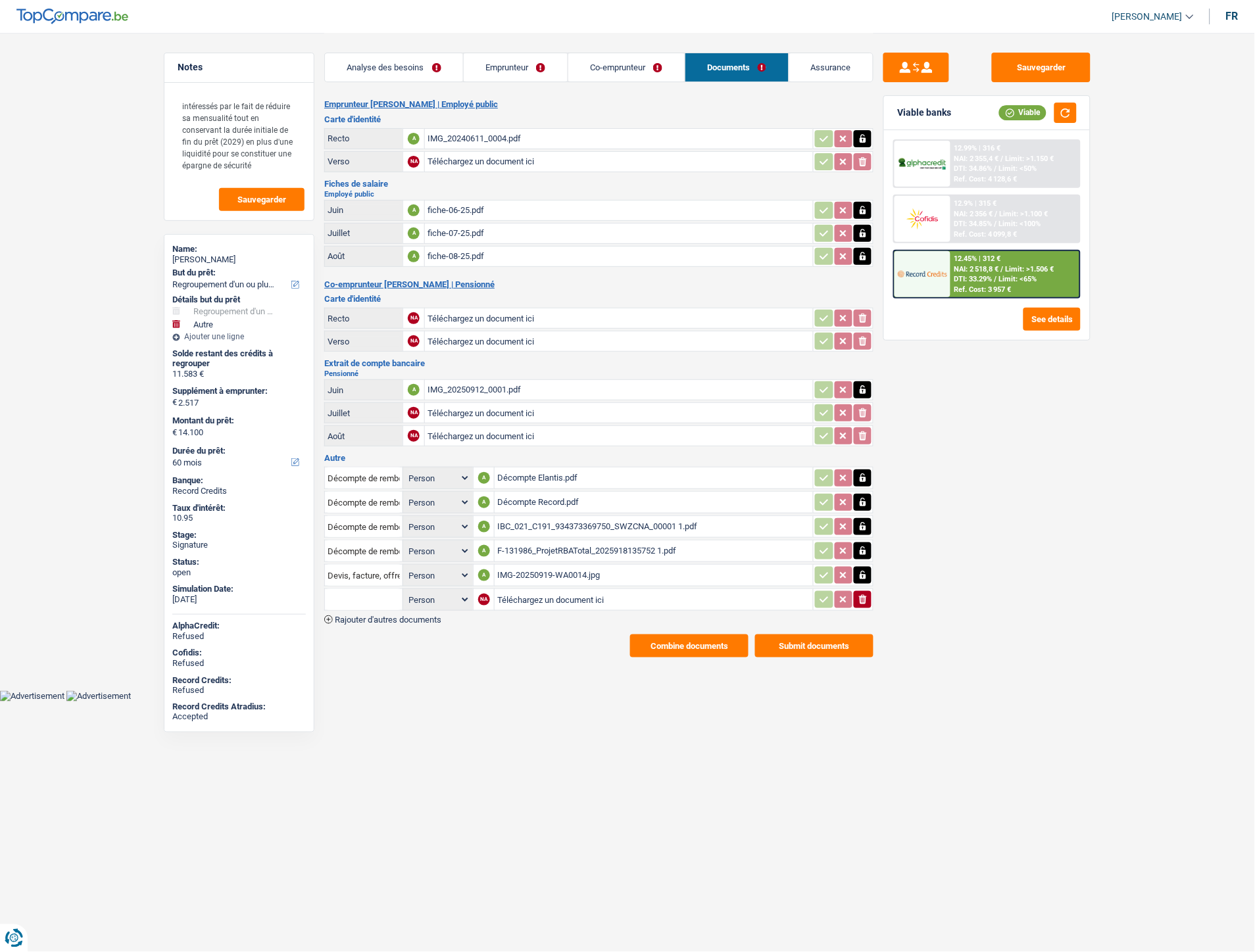
click at [517, 590] on input "Téléchargez un document ici" at bounding box center [654, 599] width 313 height 19
type input "C:\fakepath\IMG-20250919-WA0012.jpg"
click at [362, 572] on input "Devis, facture, offre, bon de commande" at bounding box center [364, 575] width 72 height 21
type input "Devis, fbacture, offre, bon de commande"
click at [367, 566] on input "Devis, fbacture, offre, bon de commande" at bounding box center [364, 575] width 72 height 21
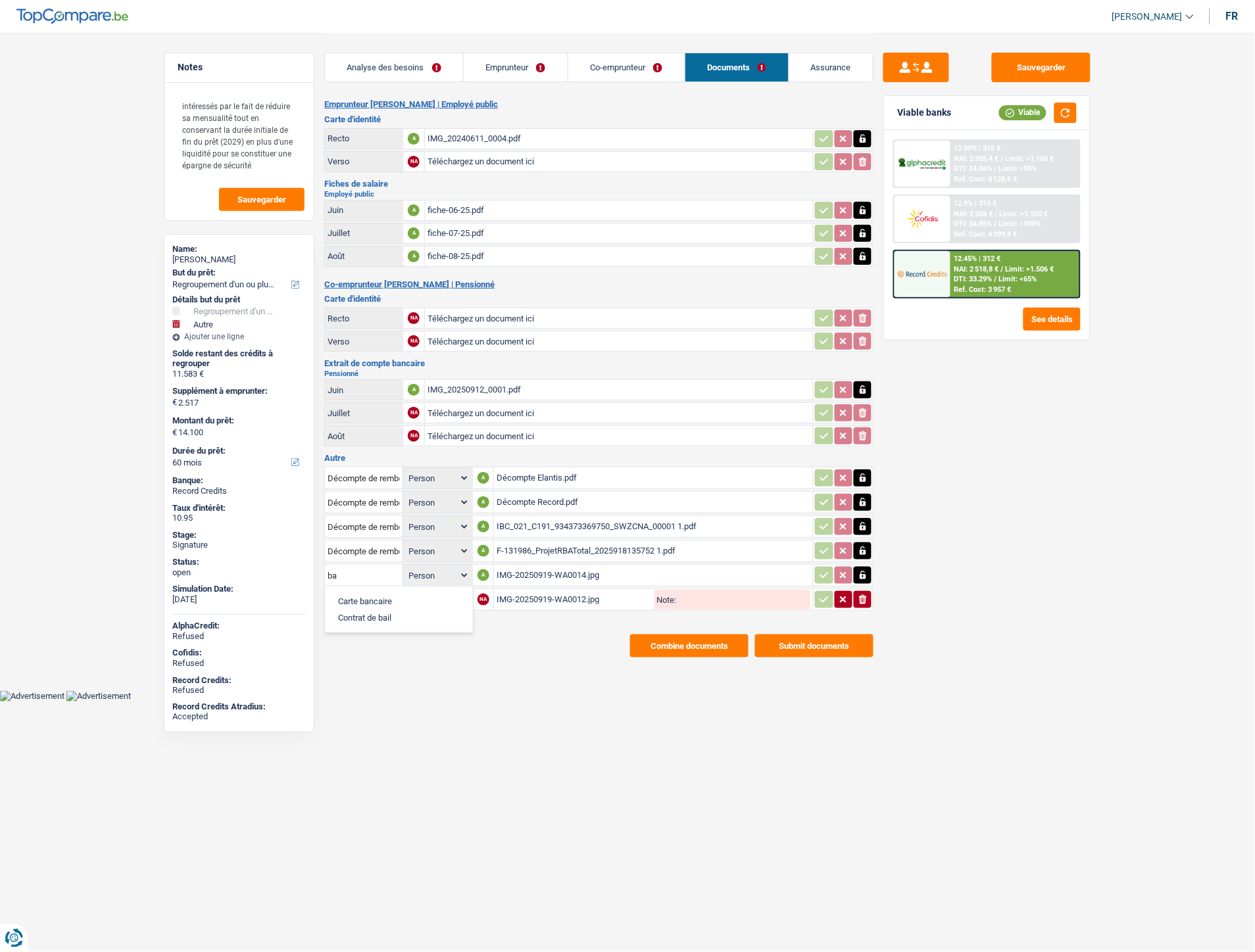
click at [378, 594] on li "Carte bancaire" at bounding box center [399, 601] width 135 height 17
type input "Carte bancaire"
click at [372, 589] on input "text" at bounding box center [364, 599] width 72 height 21
click at [378, 617] on li "Carte bancaire" at bounding box center [399, 626] width 135 height 17
type input "Carte bancaire"
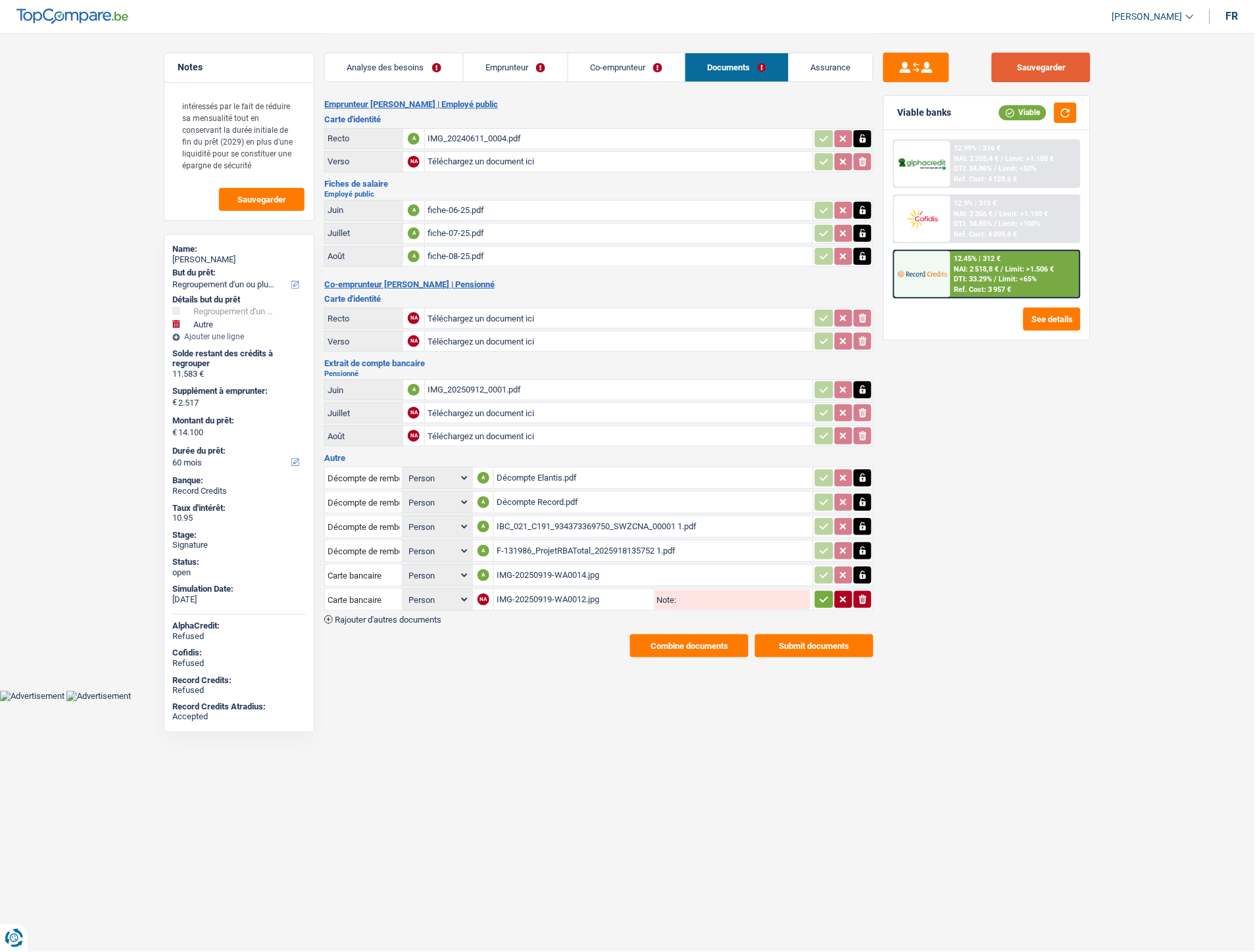
click at [1043, 65] on button "Sauvegarder" at bounding box center [1041, 67] width 99 height 30
click at [1028, 60] on button "Sauvegarder" at bounding box center [1041, 67] width 99 height 30
click at [699, 635] on button "Combine documents" at bounding box center [689, 646] width 118 height 23
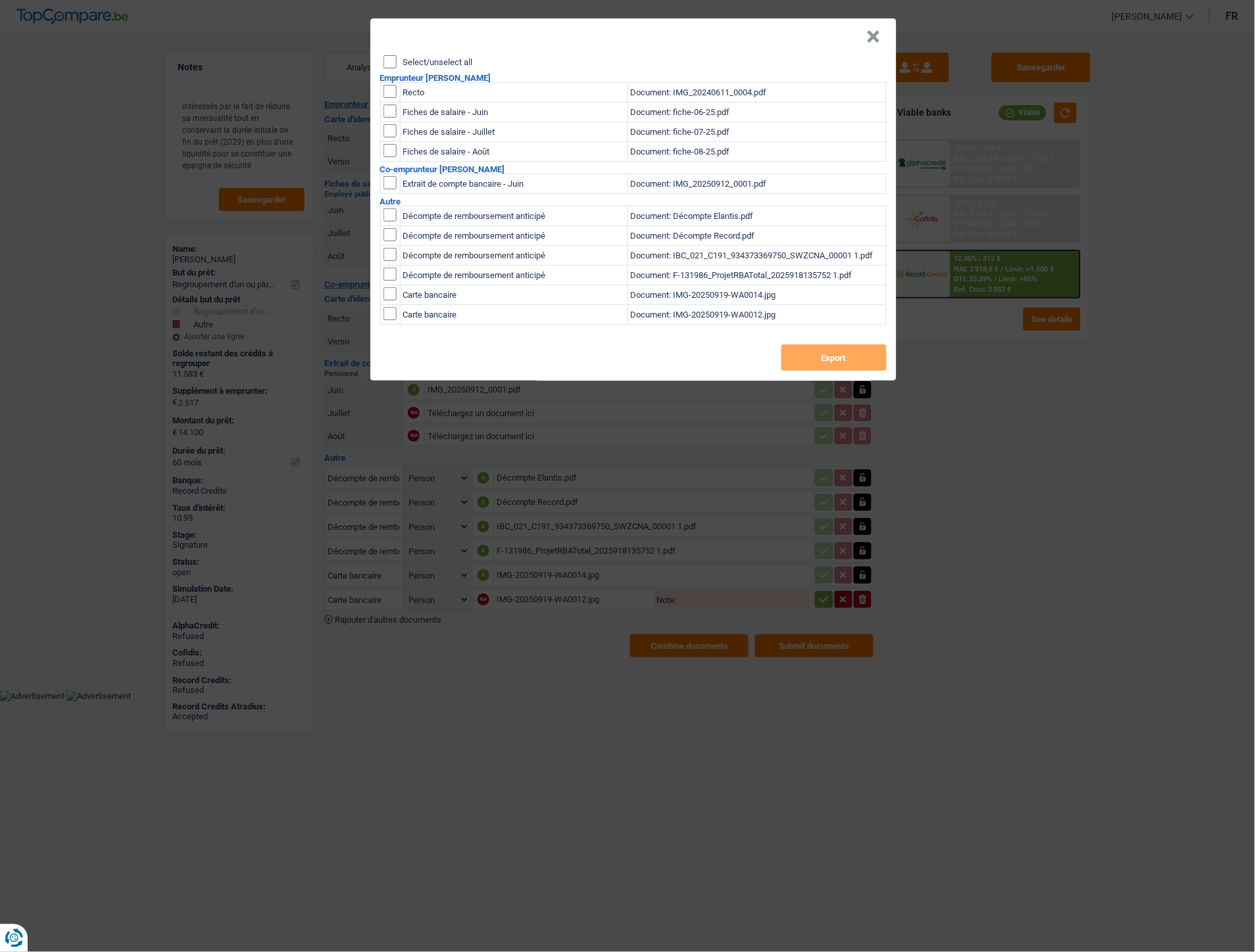
click at [392, 58] on input "Select/unselect all" at bounding box center [390, 62] width 13 height 13
checkbox input "true"
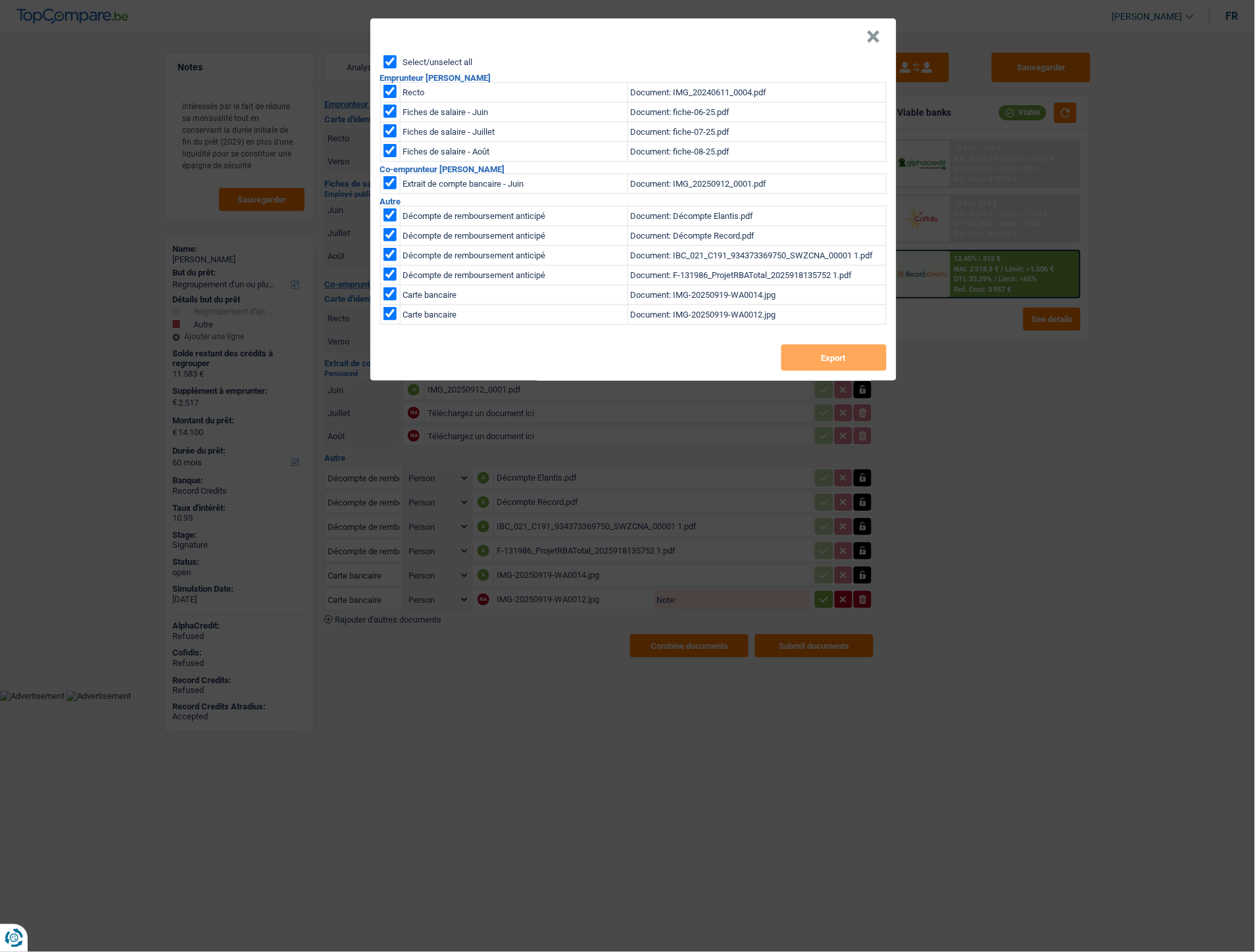
checkbox input "true"
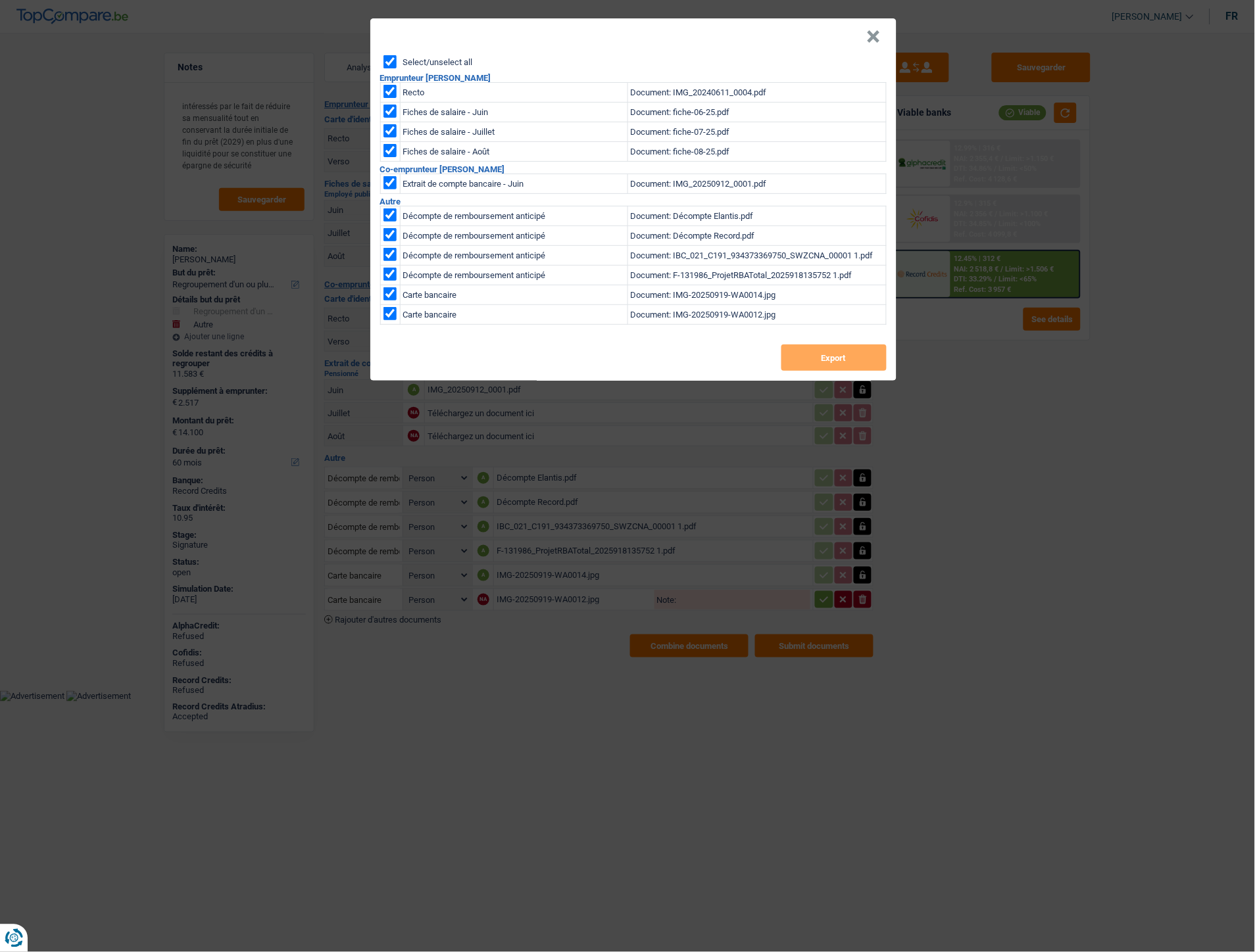
checkbox input "true"
click at [791, 353] on button "Export" at bounding box center [833, 358] width 105 height 26
drag, startPoint x: 878, startPoint y: 37, endPoint x: 594, endPoint y: 104, distance: 291.8
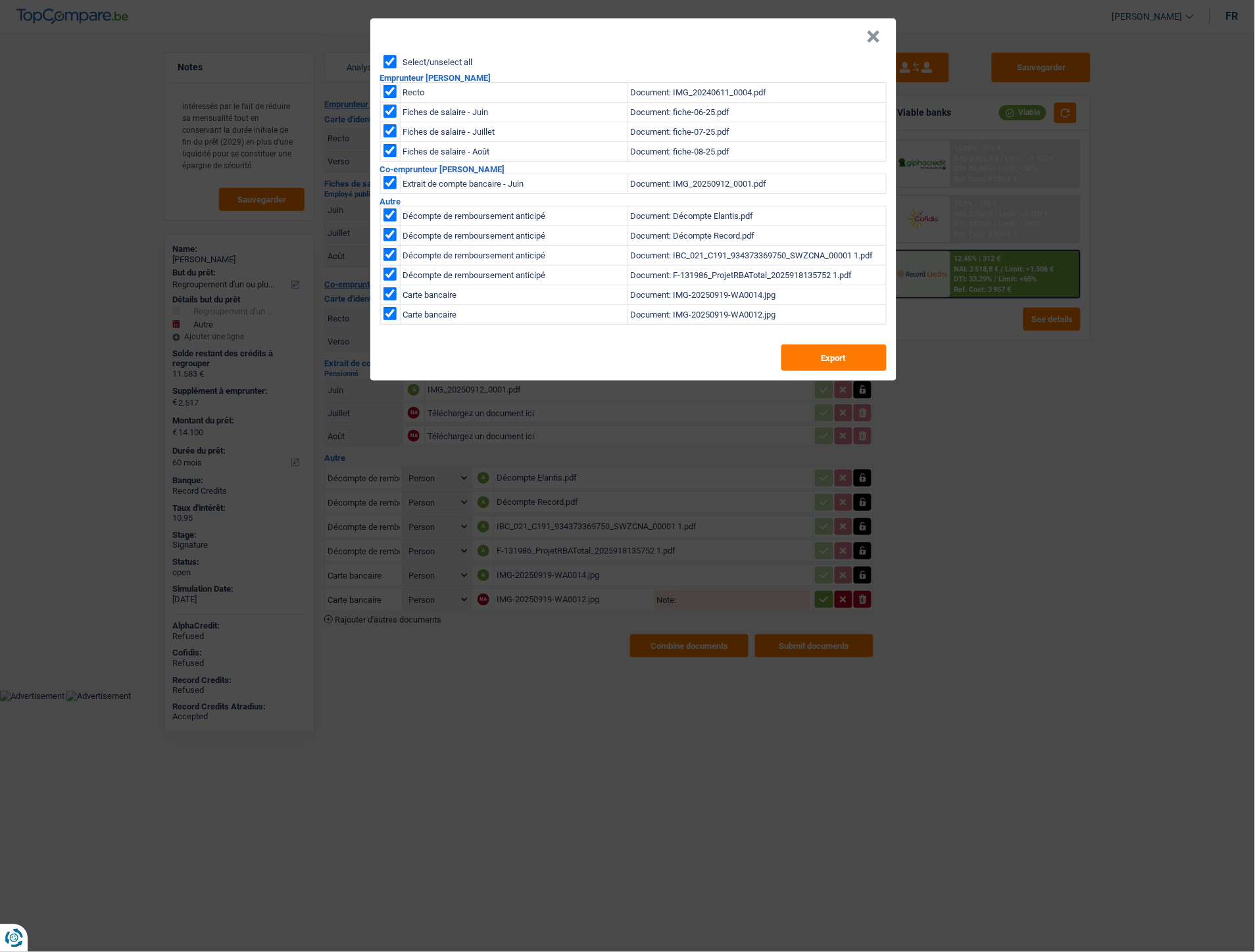
click at [878, 35] on button "×" at bounding box center [874, 37] width 14 height 13
